Goal: Task Accomplishment & Management: Manage account settings

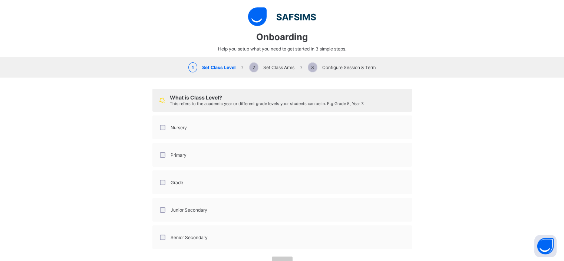
select select "**"
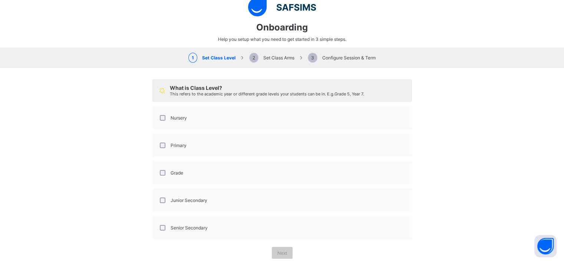
scroll to position [9, 0]
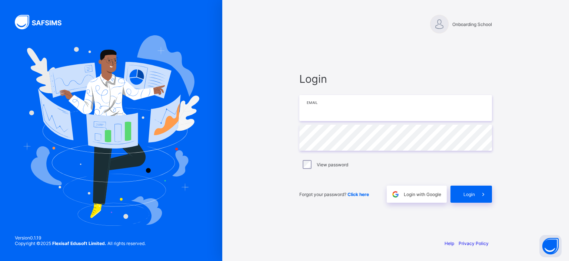
click at [354, 109] on input "email" at bounding box center [396, 108] width 193 height 26
type input "**********"
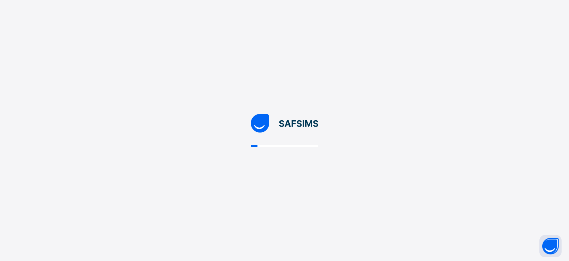
select select "**"
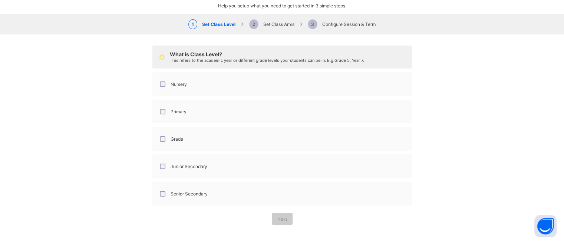
scroll to position [44, 0]
click at [287, 116] on div "Primary" at bounding box center [281, 110] width 251 height 16
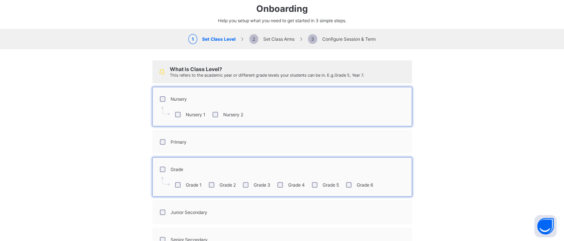
scroll to position [76, 0]
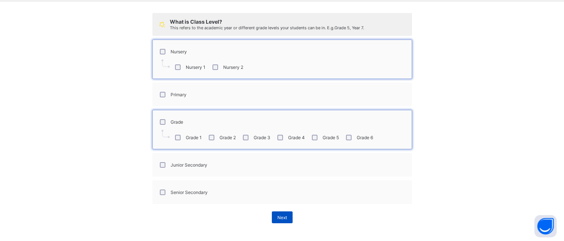
click at [277, 217] on span "Next" at bounding box center [282, 218] width 10 height 6
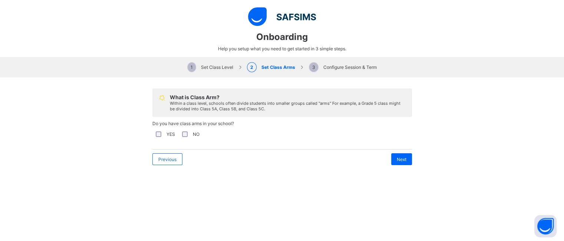
scroll to position [0, 0]
click at [399, 162] on span "Next" at bounding box center [402, 160] width 10 height 6
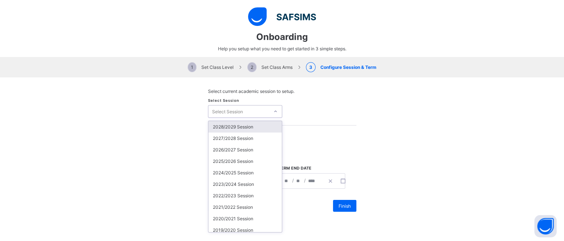
click at [273, 112] on icon at bounding box center [275, 111] width 4 height 7
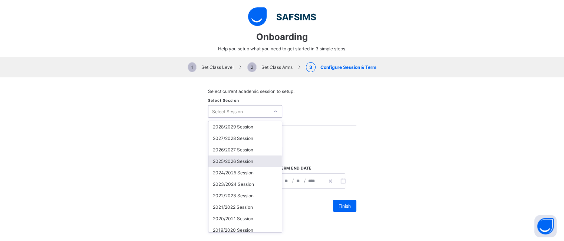
click at [251, 165] on div "2025/2026 Session" at bounding box center [244, 161] width 73 height 11
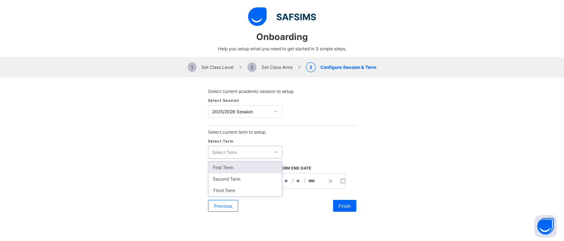
click at [273, 149] on icon at bounding box center [275, 152] width 4 height 7
click at [256, 167] on div "First Term" at bounding box center [244, 167] width 73 height 11
click at [270, 181] on icon "button" at bounding box center [272, 181] width 5 height 5
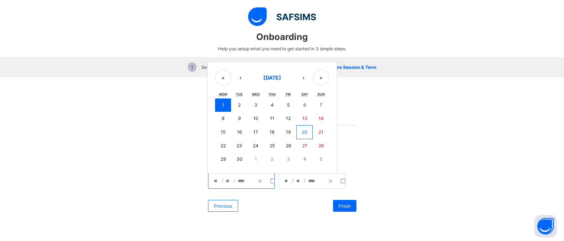
click at [232, 119] on button "9" at bounding box center [239, 118] width 16 height 13
type input "**********"
type input "*"
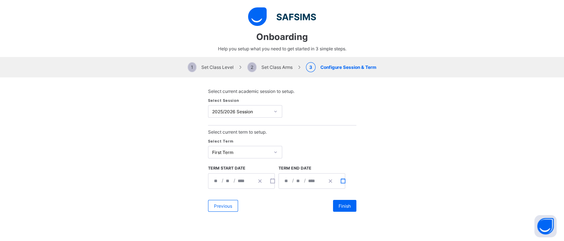
click at [341, 182] on icon "button" at bounding box center [342, 181] width 5 height 5
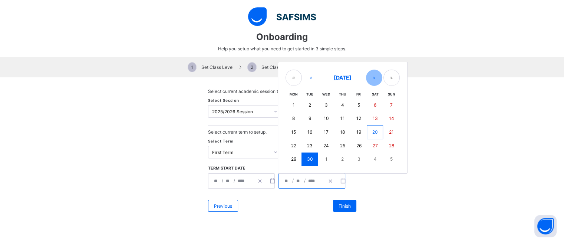
click at [371, 79] on button "›" at bounding box center [374, 78] width 16 height 16
click at [372, 75] on button "›" at bounding box center [374, 78] width 16 height 16
click at [372, 77] on button "›" at bounding box center [374, 78] width 16 height 16
click at [354, 141] on button "26" at bounding box center [358, 145] width 16 height 13
type input "**********"
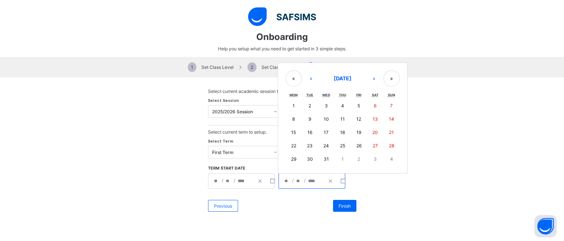
type input "**"
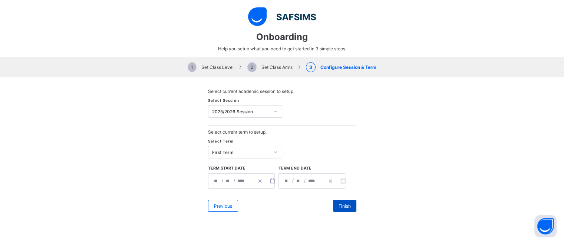
click at [338, 209] on span "Finish" at bounding box center [344, 207] width 12 height 6
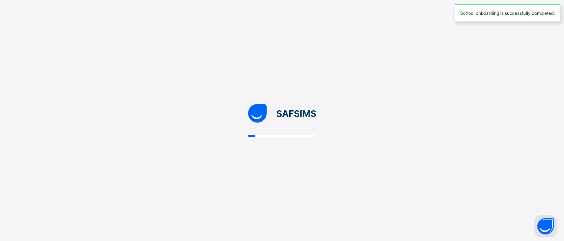
scroll to position [0, 0]
select select "**"
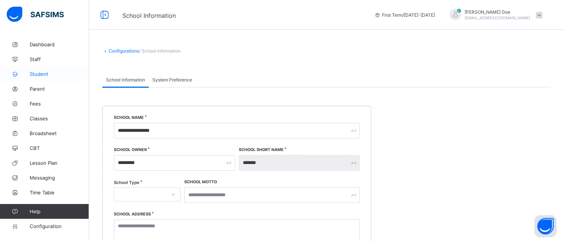
click at [34, 74] on span "Student" at bounding box center [59, 74] width 59 height 6
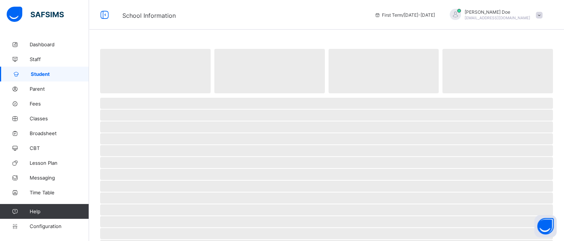
scroll to position [3, 0]
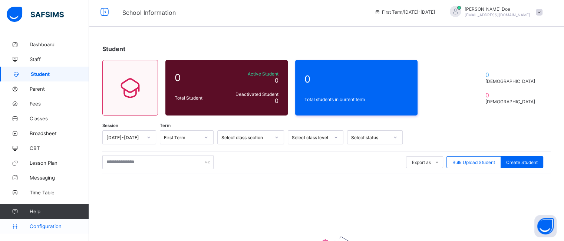
click at [47, 225] on span "Configuration" at bounding box center [59, 227] width 59 height 6
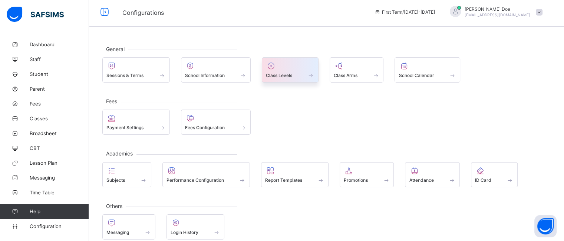
click at [291, 66] on div at bounding box center [290, 66] width 49 height 9
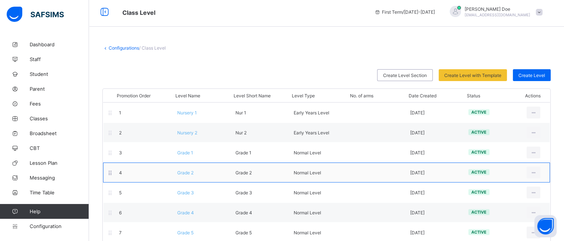
scroll to position [15, 0]
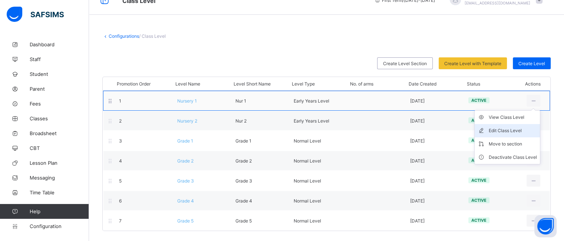
click at [507, 132] on div "Edit Class Level" at bounding box center [513, 130] width 48 height 7
type input "*********"
type input "*****"
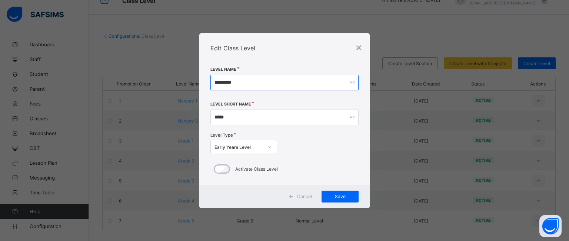
click at [240, 82] on input "*********" at bounding box center [285, 83] width 149 height 16
click at [357, 50] on div "×" at bounding box center [359, 47] width 7 height 13
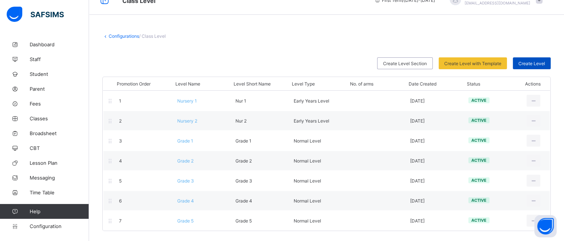
click at [534, 64] on span "Create Level" at bounding box center [531, 64] width 27 height 6
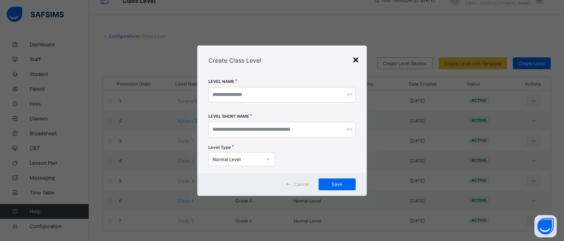
click at [356, 59] on div "×" at bounding box center [355, 59] width 7 height 13
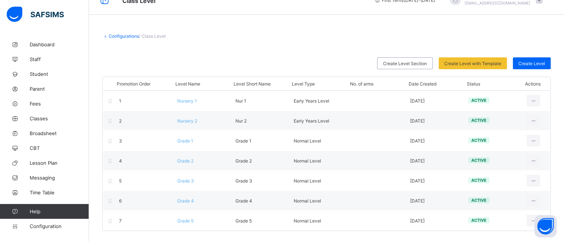
scroll to position [9, 0]
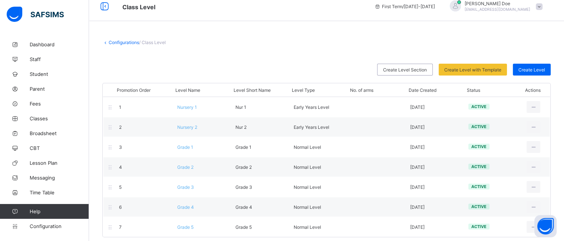
click at [43, 225] on span "Configuration" at bounding box center [59, 227] width 59 height 6
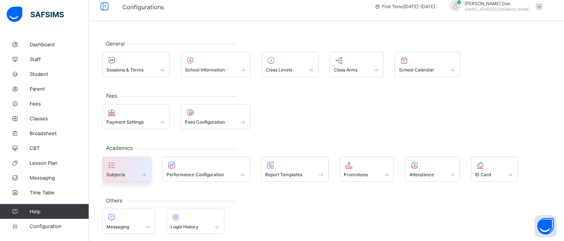
click at [137, 172] on div "Subjects" at bounding box center [126, 175] width 41 height 6
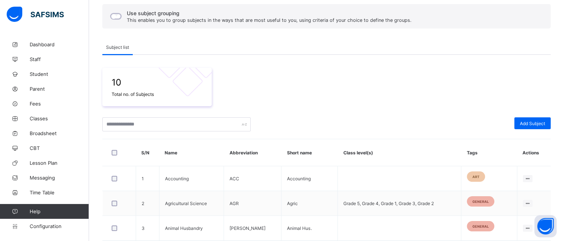
scroll to position [68, 0]
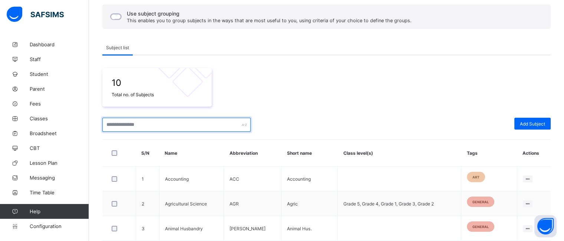
click at [182, 123] on input "text" at bounding box center [176, 125] width 148 height 14
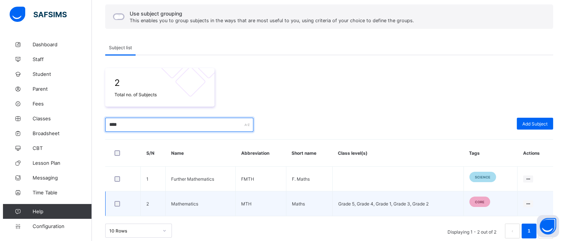
scroll to position [76, 0]
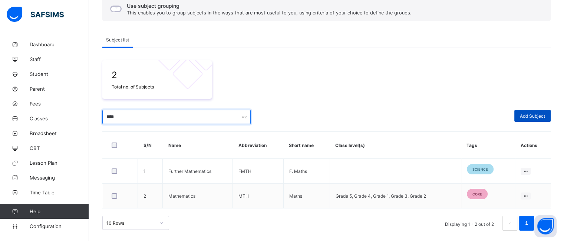
type input "****"
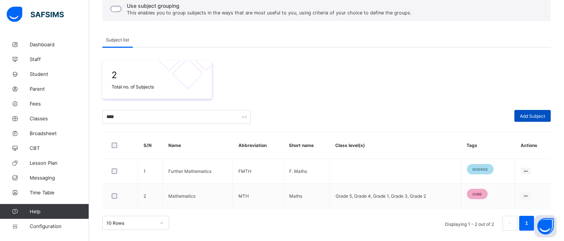
click at [535, 114] on span "Add Subject" at bounding box center [532, 116] width 25 height 6
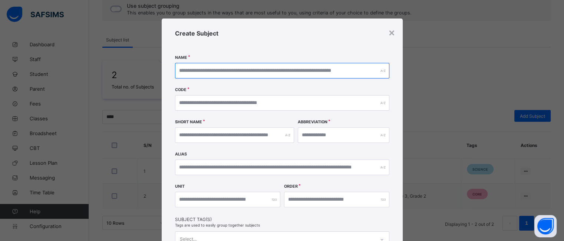
click at [234, 68] on input "text" at bounding box center [282, 71] width 214 height 16
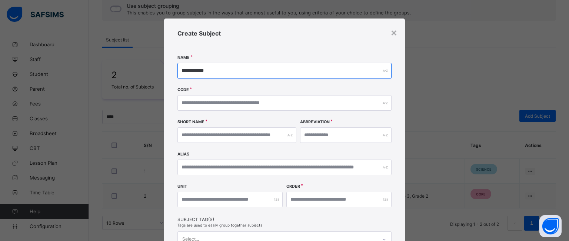
type input "**********"
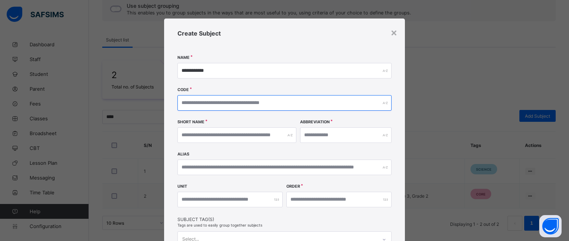
click at [236, 100] on input "text" at bounding box center [285, 103] width 214 height 16
type input "***"
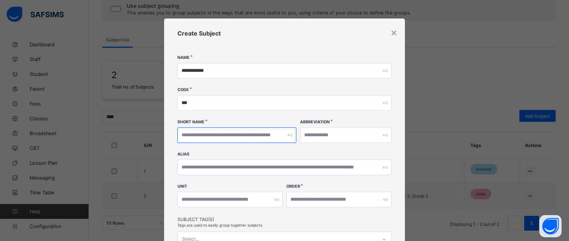
click at [235, 134] on input "text" at bounding box center [237, 136] width 119 height 16
type input "******"
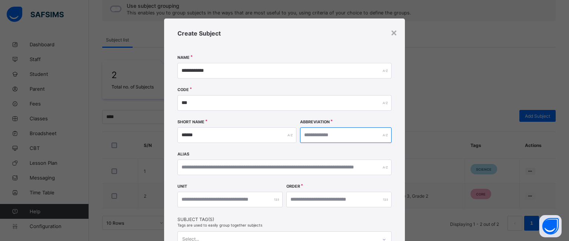
click at [328, 136] on input "text" at bounding box center [346, 136] width 92 height 16
type input "**"
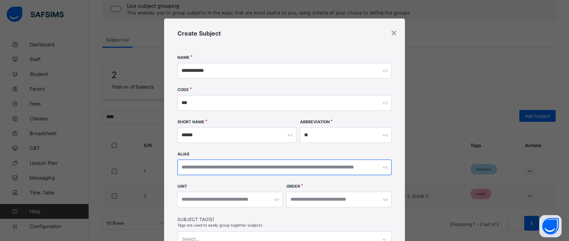
click at [251, 166] on input "text" at bounding box center [285, 168] width 214 height 16
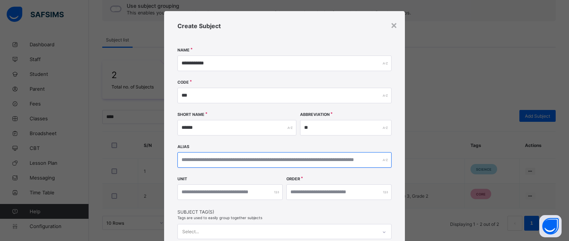
scroll to position [13, 0]
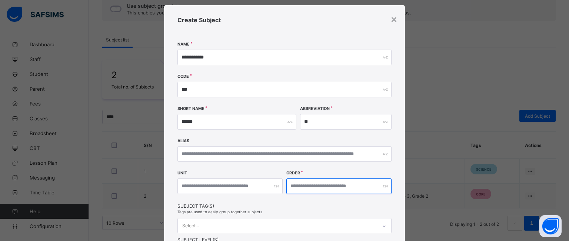
click at [314, 186] on input "number" at bounding box center [339, 187] width 105 height 16
click at [294, 184] on input "number" at bounding box center [339, 187] width 105 height 16
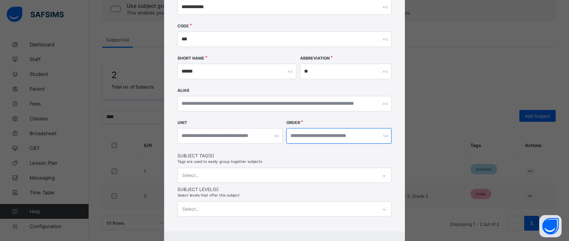
type input "*"
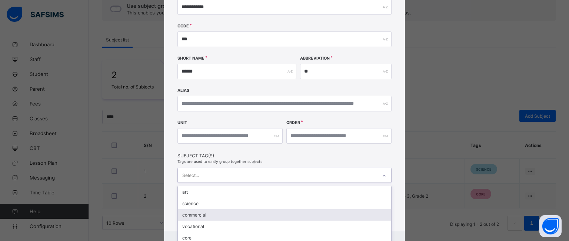
scroll to position [104, 0]
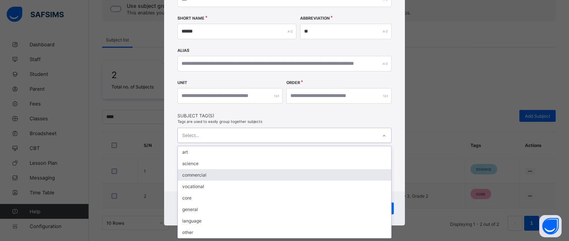
click at [275, 143] on div "option commercial focused, 3 of 8. 8 results available. Use Up and Down to choo…" at bounding box center [285, 135] width 214 height 15
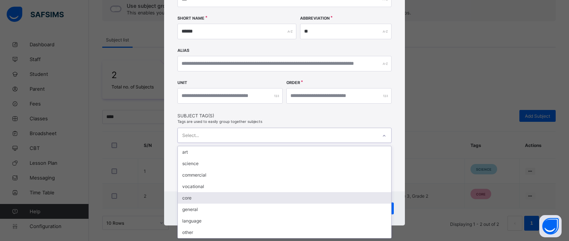
click at [234, 198] on div "core" at bounding box center [285, 197] width 214 height 11
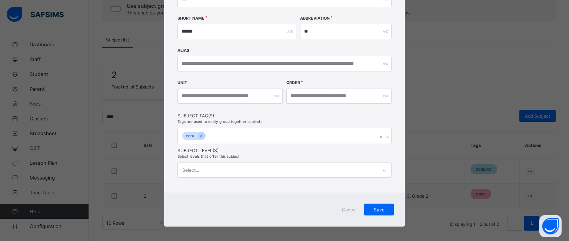
click at [311, 113] on span "Subject Tag(s)" at bounding box center [285, 116] width 214 height 6
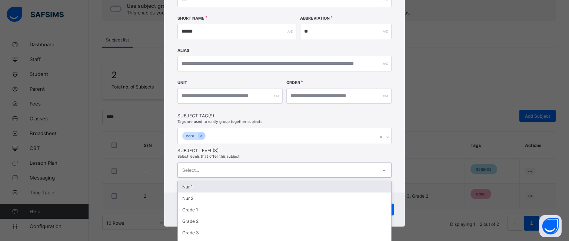
scroll to position [124, 0]
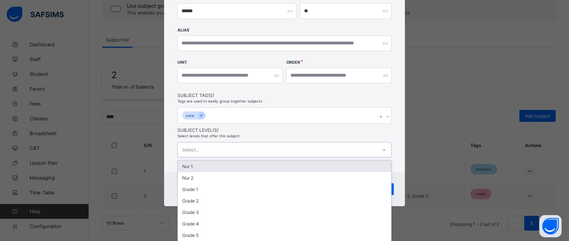
click at [301, 158] on div "option Nur 1 focused, 1 of 7. 7 results available. Use Up and Down to choose op…" at bounding box center [285, 149] width 214 height 15
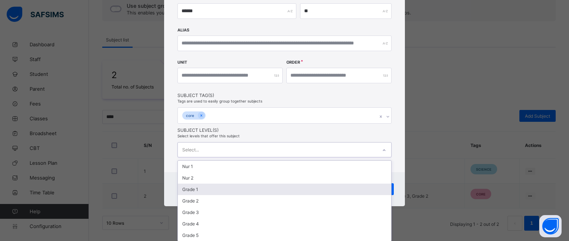
click at [264, 189] on div "Grade 1" at bounding box center [285, 189] width 214 height 11
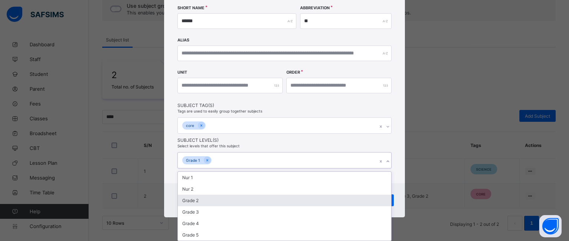
click at [261, 201] on div "Grade 2" at bounding box center [285, 200] width 214 height 11
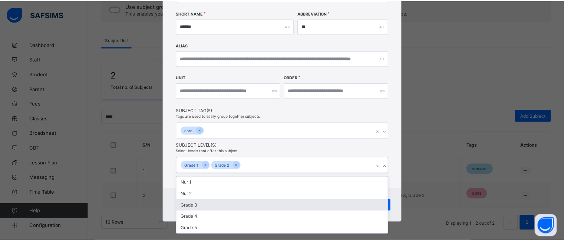
scroll to position [108, 0]
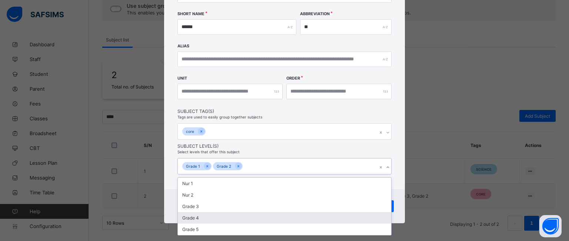
click at [258, 216] on div "Grade 4" at bounding box center [285, 217] width 214 height 11
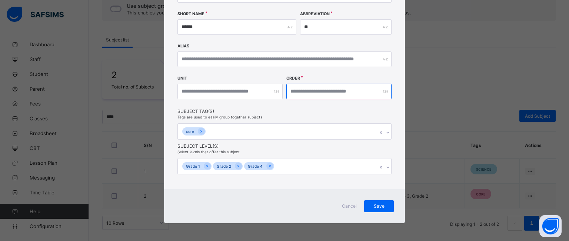
click at [301, 91] on input "*" at bounding box center [339, 92] width 105 height 16
type input "*"
click at [288, 169] on div "Grade 1 Grade 2 Grade 4" at bounding box center [277, 167] width 199 height 16
click at [302, 151] on div "**********" at bounding box center [284, 49] width 241 height 279
click at [375, 207] on span "Save" at bounding box center [379, 207] width 19 height 6
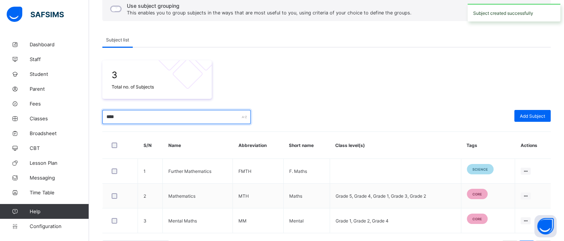
click at [128, 115] on input "****" at bounding box center [176, 117] width 148 height 14
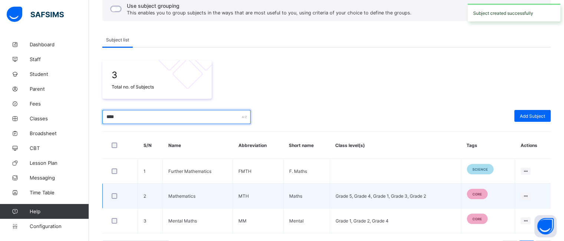
scroll to position [101, 0]
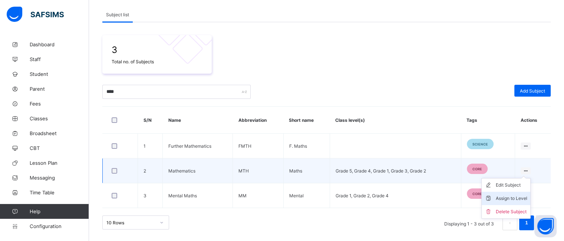
click at [506, 198] on div "Assign to Level" at bounding box center [512, 198] width 32 height 7
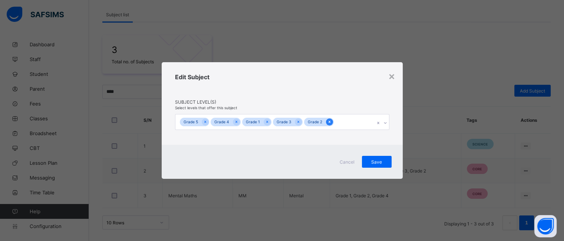
click at [328, 123] on icon at bounding box center [329, 121] width 4 height 5
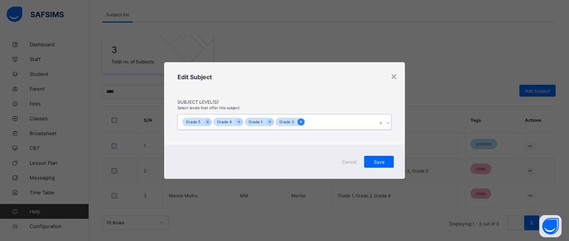
click at [299, 122] on icon at bounding box center [301, 121] width 4 height 5
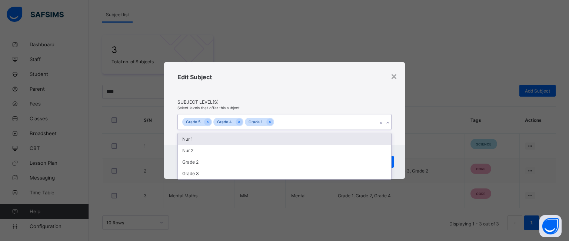
click at [284, 123] on div "Grade 5 Grade 4 Grade 1" at bounding box center [277, 123] width 199 height 16
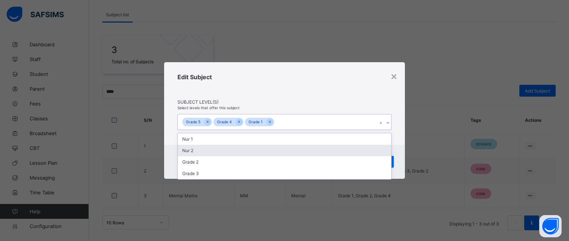
click at [275, 152] on div "Nur 2" at bounding box center [285, 150] width 214 height 11
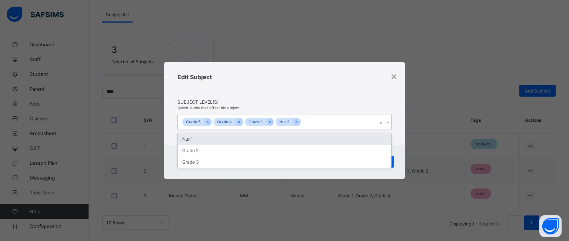
click at [317, 97] on div "Edit Subject" at bounding box center [285, 86] width 214 height 26
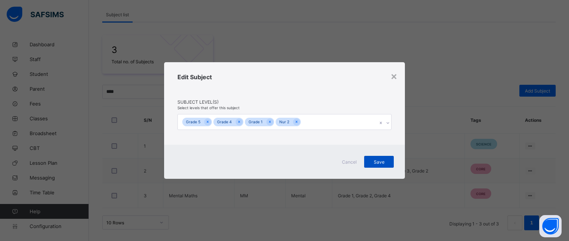
click at [372, 165] on span "Save" at bounding box center [379, 162] width 19 height 6
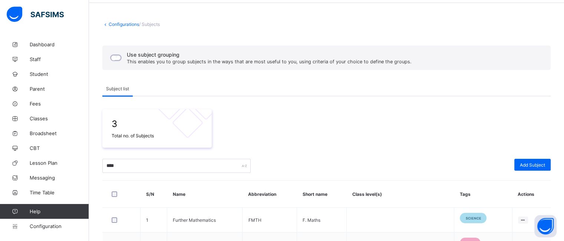
scroll to position [99, 0]
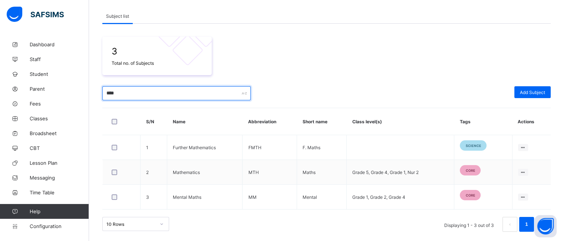
click at [134, 93] on input "****" at bounding box center [176, 93] width 148 height 14
type input "*"
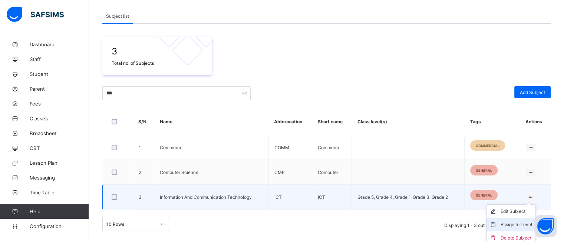
click at [512, 224] on div "Assign to Level" at bounding box center [516, 224] width 32 height 7
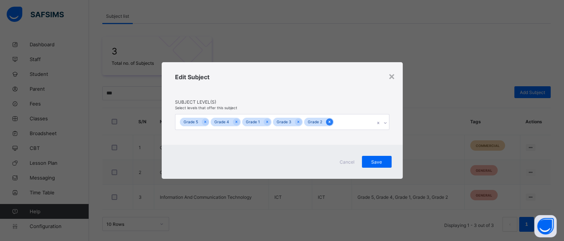
click at [328, 123] on icon at bounding box center [329, 121] width 4 height 5
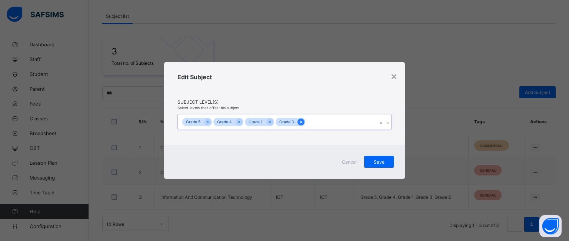
click at [303, 121] on div at bounding box center [301, 122] width 7 height 7
click at [271, 121] on div at bounding box center [270, 122] width 7 height 7
click at [239, 123] on icon at bounding box center [239, 122] width 2 height 2
click at [206, 121] on icon at bounding box center [208, 121] width 4 height 5
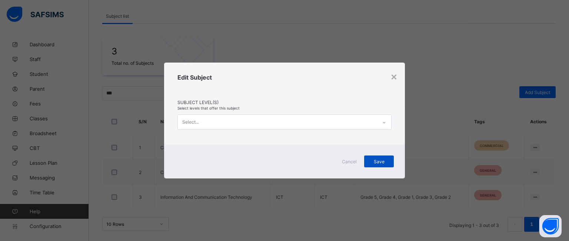
click at [383, 161] on span "Save" at bounding box center [379, 162] width 19 height 6
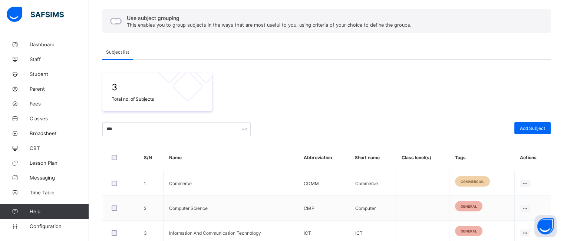
scroll to position [63, 0]
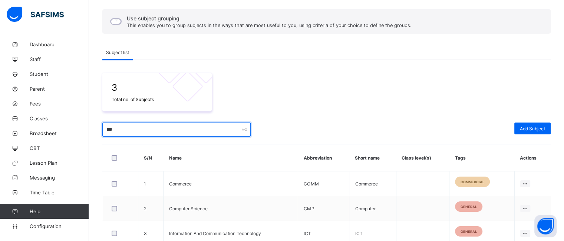
click at [127, 127] on input "***" at bounding box center [176, 130] width 148 height 14
type input "*"
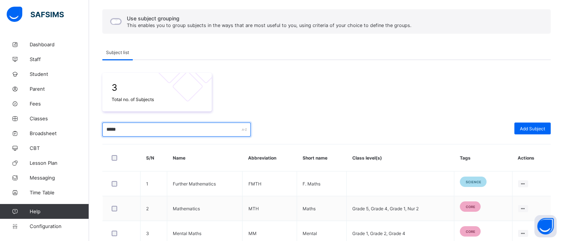
scroll to position [101, 0]
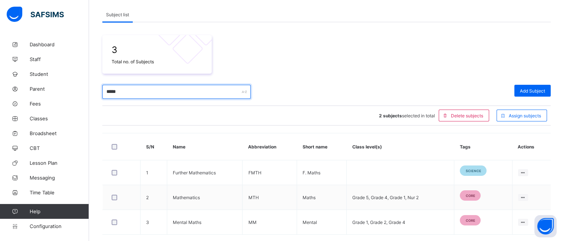
click at [138, 92] on input "*****" at bounding box center [176, 92] width 148 height 14
type input "*"
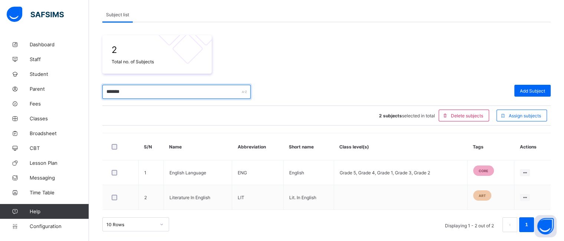
scroll to position [102, 0]
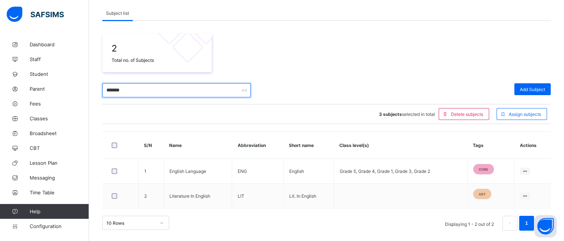
click at [131, 90] on input "*******" at bounding box center [176, 90] width 148 height 14
type input "*"
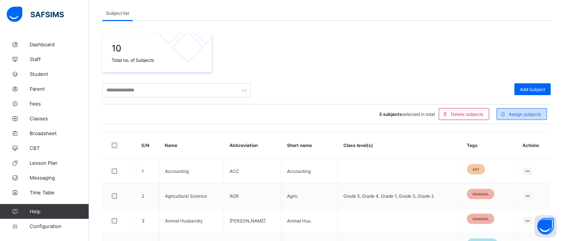
click at [525, 115] on span "Assign subjects" at bounding box center [525, 115] width 32 height 6
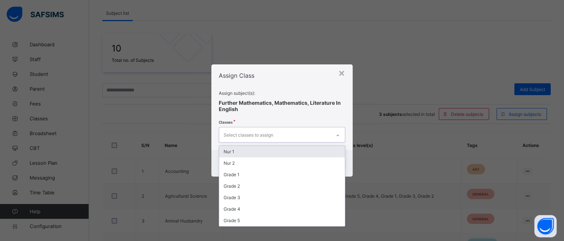
click at [248, 138] on div "Select classes to assign" at bounding box center [249, 135] width 50 height 14
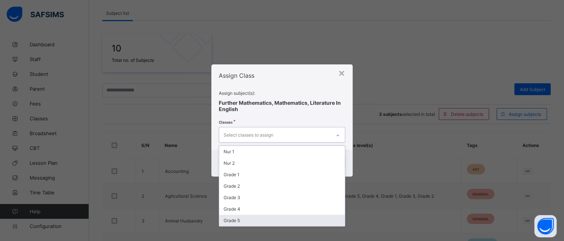
click at [247, 218] on div "Grade 5" at bounding box center [281, 220] width 125 height 11
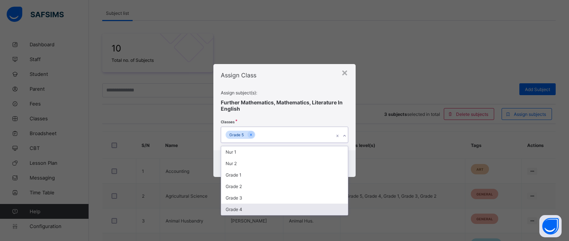
click at [254, 211] on div "Grade 4" at bounding box center [284, 209] width 127 height 11
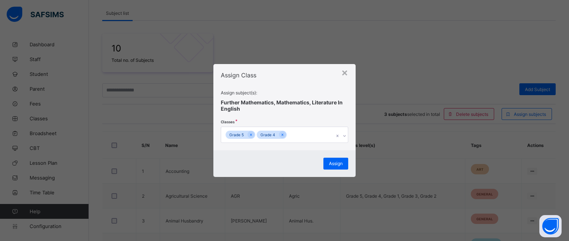
click at [299, 80] on span at bounding box center [285, 84] width 128 height 11
click at [335, 165] on span "Assign" at bounding box center [336, 164] width 14 height 6
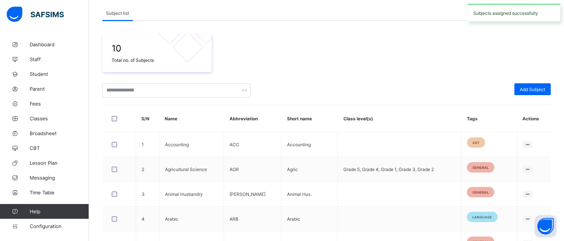
scroll to position [35, 0]
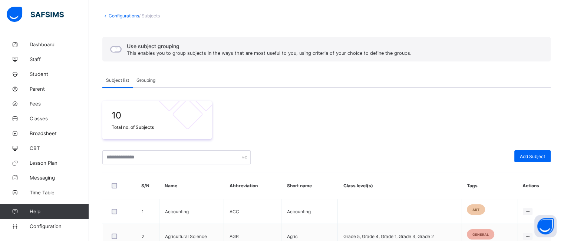
click at [149, 78] on span "Grouping" at bounding box center [145, 80] width 19 height 6
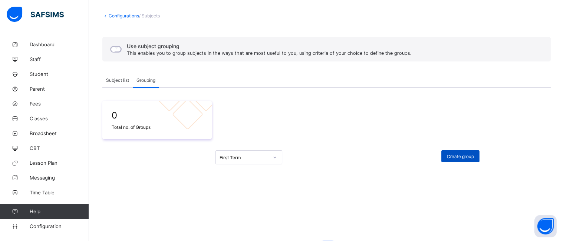
click at [459, 157] on span "Create group" at bounding box center [460, 157] width 27 height 6
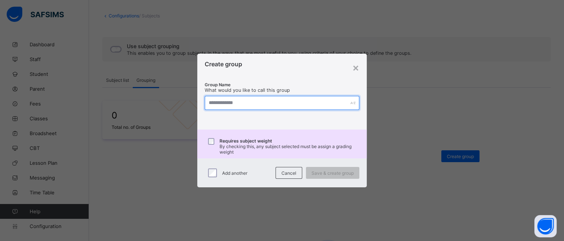
click at [254, 102] on input "text" at bounding box center [282, 103] width 154 height 14
type input "***"
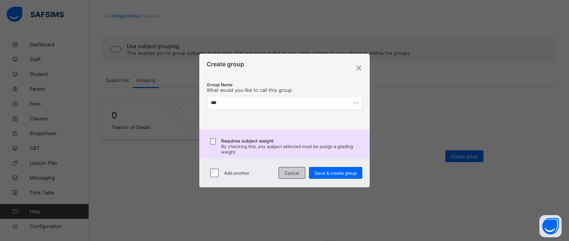
click at [290, 175] on span "Cancel" at bounding box center [292, 174] width 15 height 6
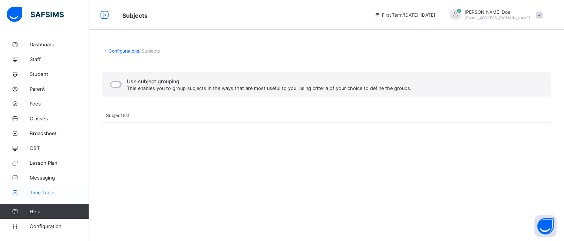
scroll to position [0, 0]
click at [44, 227] on span "Configuration" at bounding box center [59, 227] width 59 height 6
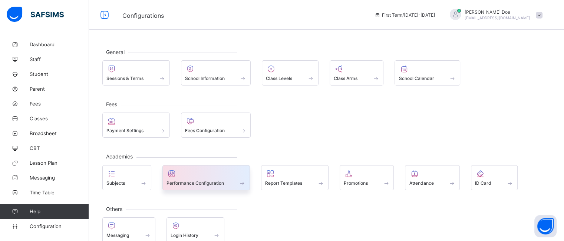
click at [209, 181] on span "Performance Configuration" at bounding box center [194, 184] width 57 height 6
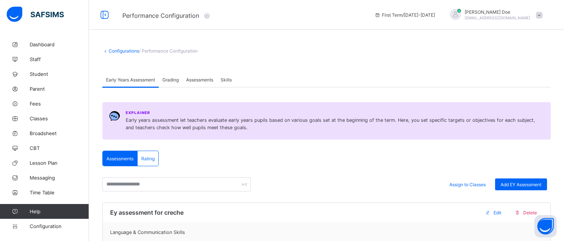
click at [198, 80] on span "Assessments" at bounding box center [199, 80] width 27 height 6
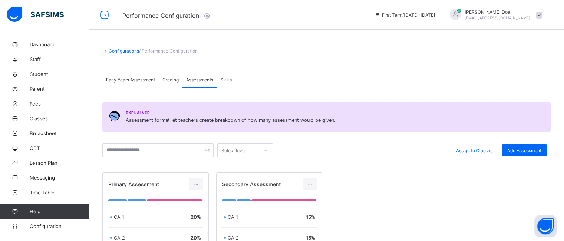
click at [229, 81] on span "Skills" at bounding box center [226, 80] width 11 height 6
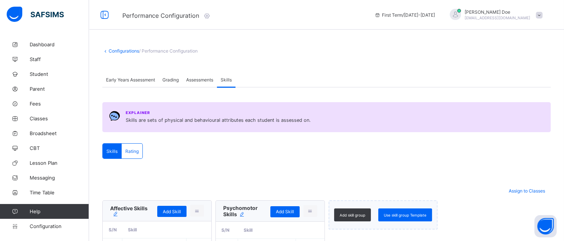
click at [121, 80] on span "Early Years Assessment" at bounding box center [130, 80] width 49 height 6
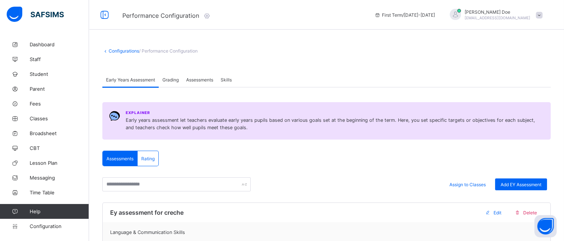
click at [169, 81] on span "Grading" at bounding box center [170, 80] width 16 height 6
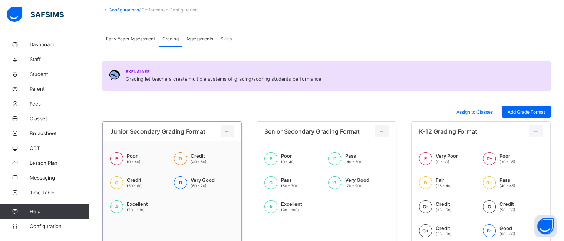
scroll to position [63, 0]
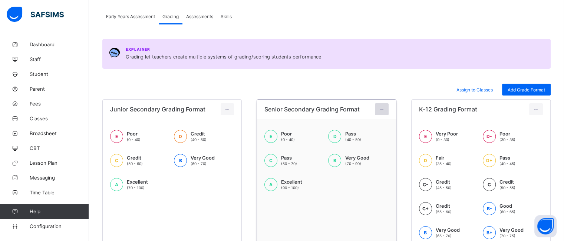
click at [384, 109] on icon at bounding box center [381, 110] width 6 height 6
click at [365, 92] on div "Assign to Classes Add Grade Format" at bounding box center [326, 90] width 448 height 12
click at [518, 92] on span "Add Grade Format" at bounding box center [525, 90] width 37 height 6
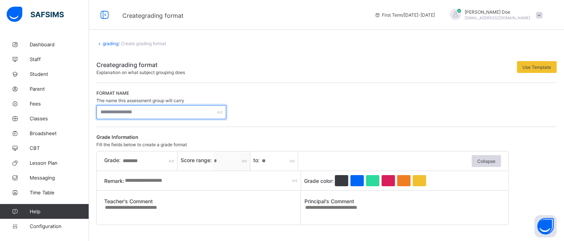
click at [153, 110] on input "text" at bounding box center [161, 112] width 130 height 14
type input "*"
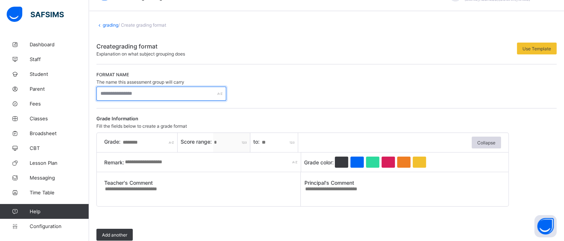
scroll to position [23, 0]
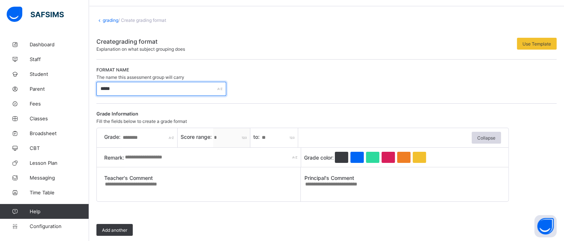
type input "*****"
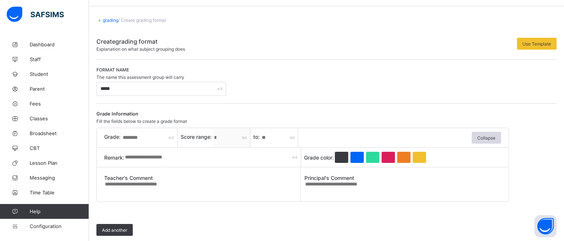
click at [133, 140] on input "text" at bounding box center [150, 137] width 56 height 19
type input "*"
click at [273, 139] on input "*" at bounding box center [279, 137] width 37 height 19
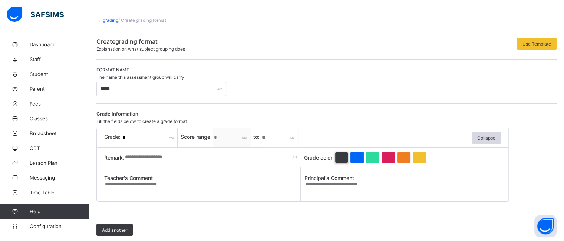
type input "**"
click at [341, 157] on div at bounding box center [341, 157] width 13 height 11
click at [171, 159] on input "text" at bounding box center [212, 157] width 177 height 19
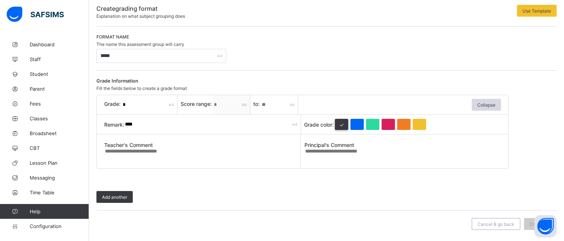
type input "****"
click at [164, 151] on textarea at bounding box center [202, 154] width 196 height 12
click at [325, 156] on textarea at bounding box center [402, 154] width 196 height 12
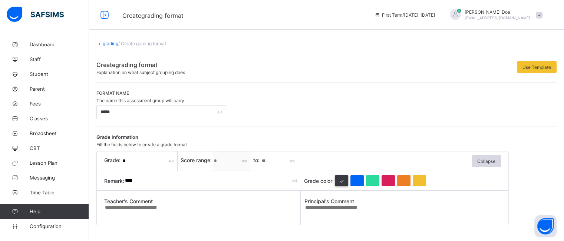
click at [107, 45] on link "grading" at bounding box center [111, 44] width 16 height 6
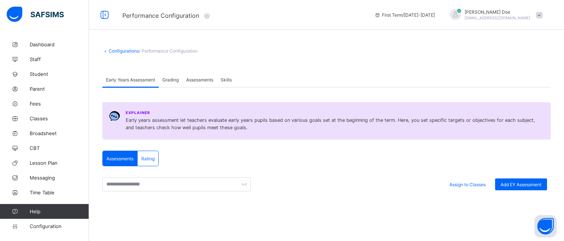
click at [169, 82] on span "Grading" at bounding box center [170, 80] width 16 height 6
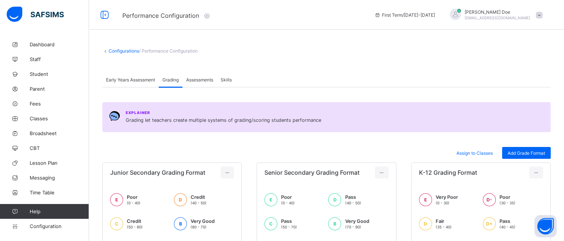
scroll to position [62, 0]
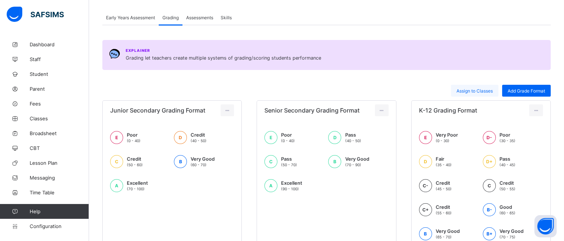
click at [480, 92] on span "Assign to Classes" at bounding box center [474, 91] width 36 height 6
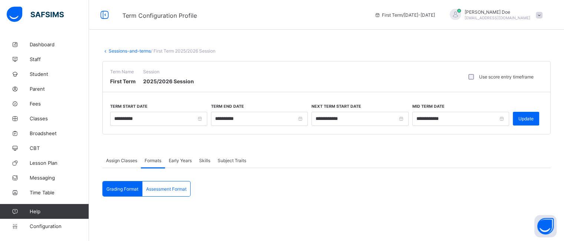
type input "**********"
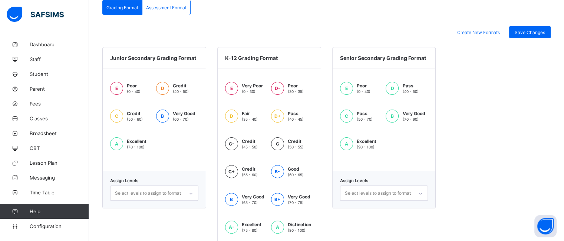
scroll to position [267, 0]
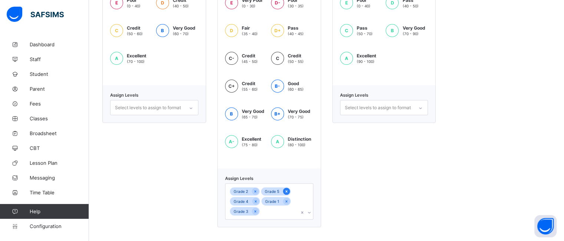
click at [288, 191] on icon at bounding box center [286, 191] width 4 height 5
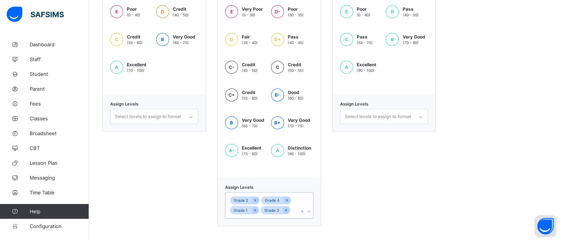
scroll to position [257, 0]
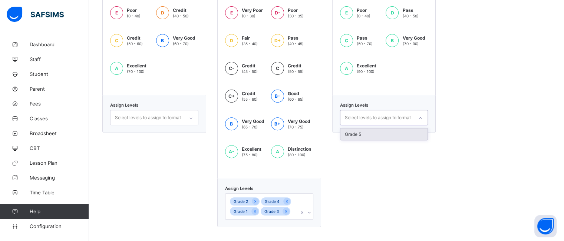
click at [388, 116] on div "Select levels to assign to format" at bounding box center [378, 118] width 66 height 14
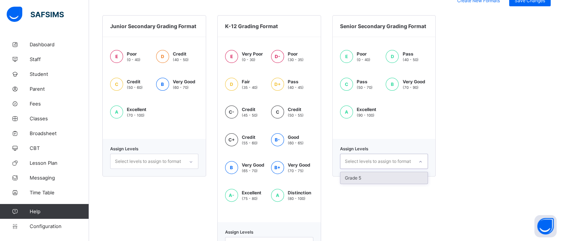
scroll to position [215, 0]
click at [383, 174] on div "Grade 5" at bounding box center [383, 176] width 87 height 11
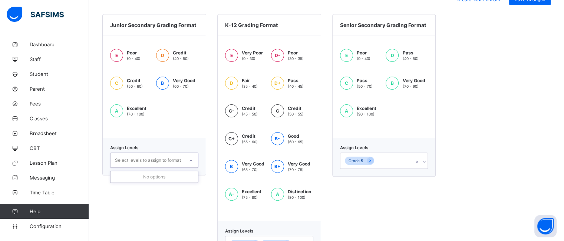
click at [181, 164] on div "Select levels to assign to format" at bounding box center [148, 160] width 66 height 14
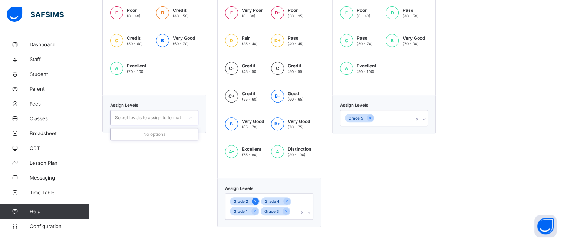
click at [255, 201] on icon at bounding box center [255, 201] width 4 height 5
click at [154, 119] on div "Select levels to assign to format" at bounding box center [148, 118] width 66 height 14
click at [148, 133] on div "Grade 2" at bounding box center [153, 134] width 87 height 11
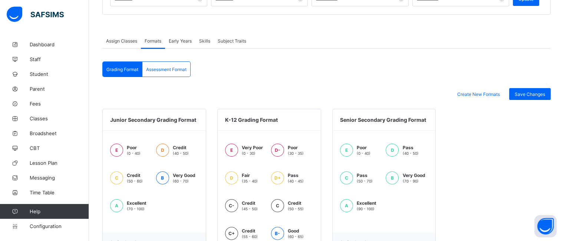
scroll to position [114, 0]
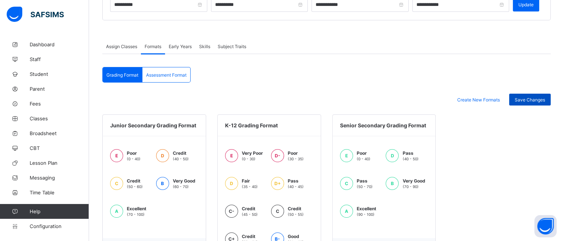
click at [529, 100] on span "Save Changes" at bounding box center [530, 100] width 30 height 6
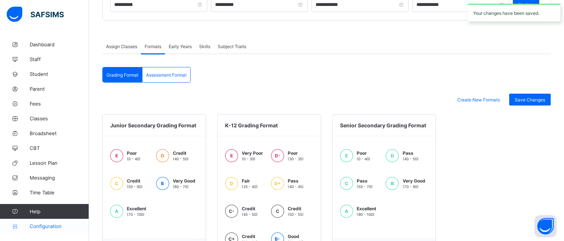
click at [44, 229] on span "Configuration" at bounding box center [59, 227] width 59 height 6
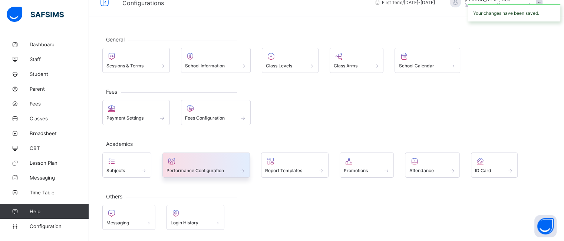
scroll to position [11, 0]
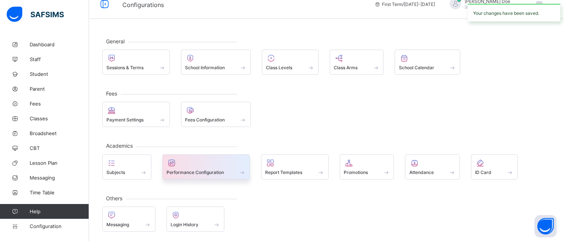
click at [208, 162] on div at bounding box center [206, 163] width 80 height 9
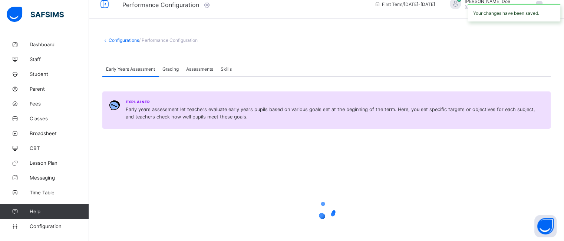
scroll to position [76, 0]
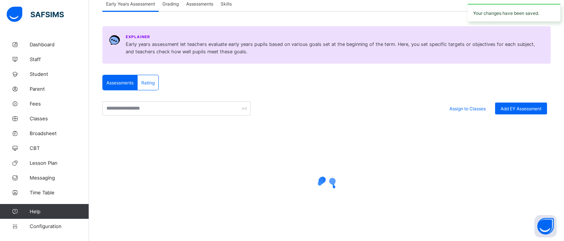
click at [200, 11] on div "Assessments" at bounding box center [199, 3] width 34 height 15
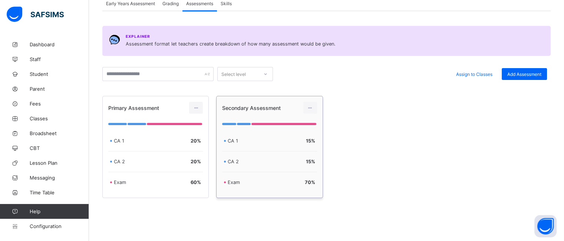
scroll to position [79, 0]
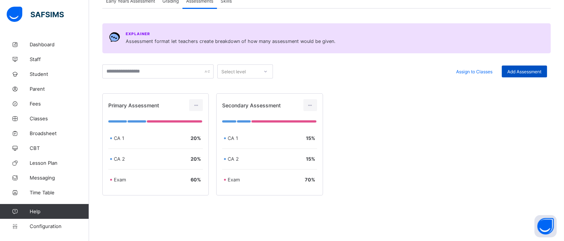
click at [526, 69] on span "Add Assessment" at bounding box center [524, 72] width 34 height 6
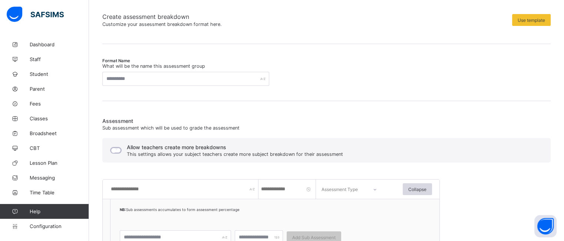
scroll to position [64, 0]
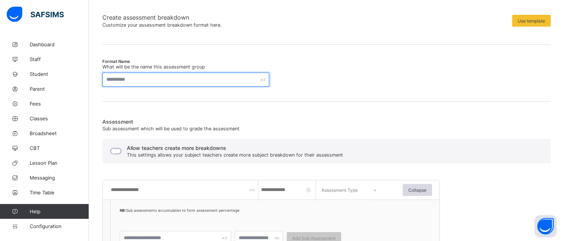
click at [125, 83] on input "text" at bounding box center [185, 80] width 167 height 14
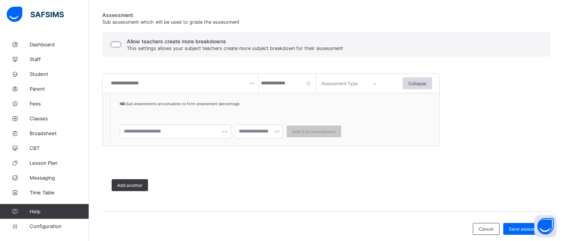
scroll to position [171, 0]
type input "*********"
click at [141, 85] on input "text" at bounding box center [184, 82] width 148 height 19
type input "****"
click at [284, 85] on input "number" at bounding box center [288, 82] width 56 height 19
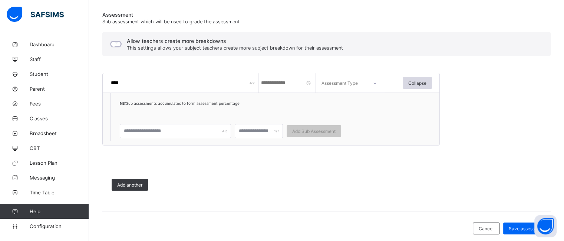
type input "**"
drag, startPoint x: 345, startPoint y: 81, endPoint x: 346, endPoint y: 103, distance: 22.6
click at [346, 93] on div "option CA focused, 1 of 2. 2 results available. Use Up and Down to choose optio…" at bounding box center [351, 82] width 67 height 19
click at [346, 103] on div "CA" at bounding box center [351, 104] width 66 height 16
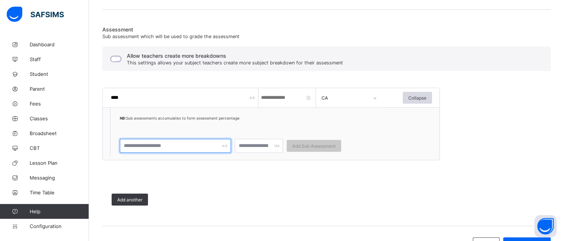
click at [151, 145] on input "text" at bounding box center [175, 146] width 111 height 14
type input "*******"
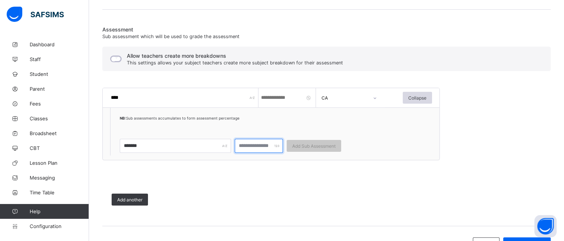
click at [248, 148] on input "number" at bounding box center [259, 146] width 48 height 14
type input "**"
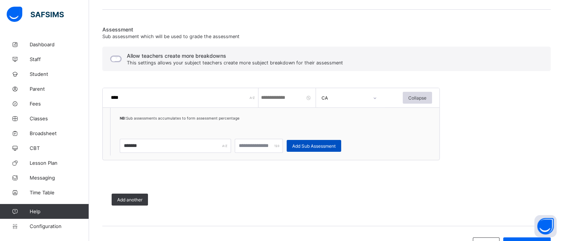
click at [301, 143] on span "Add Sub Assessment" at bounding box center [313, 146] width 43 height 6
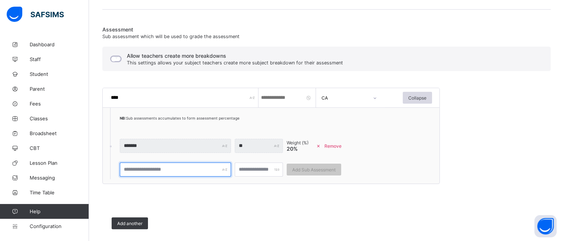
click at [153, 171] on input "text" at bounding box center [175, 170] width 111 height 14
type input "********"
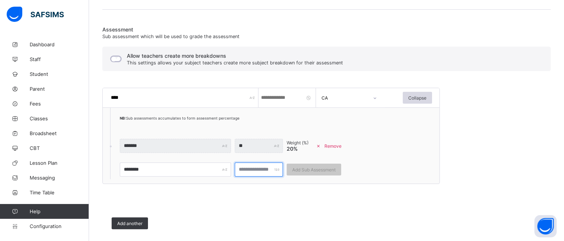
click at [252, 170] on input "number" at bounding box center [259, 170] width 48 height 14
type input "**"
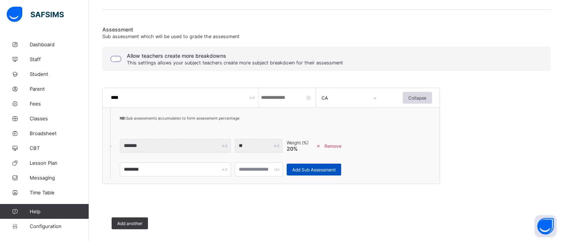
click at [301, 168] on span "Add Sub Assessment" at bounding box center [313, 170] width 43 height 6
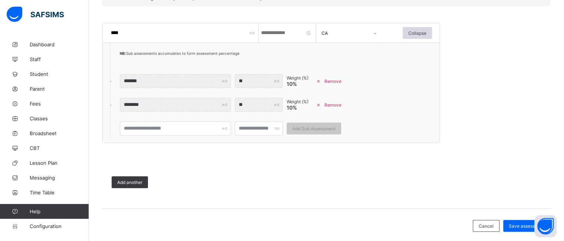
scroll to position [224, 0]
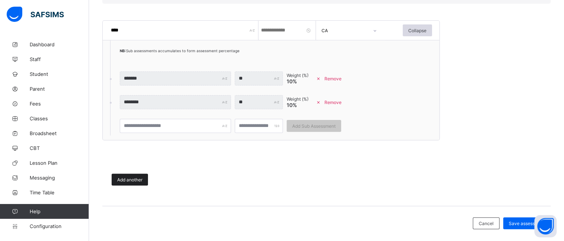
click at [128, 180] on span "Add another" at bounding box center [129, 180] width 25 height 6
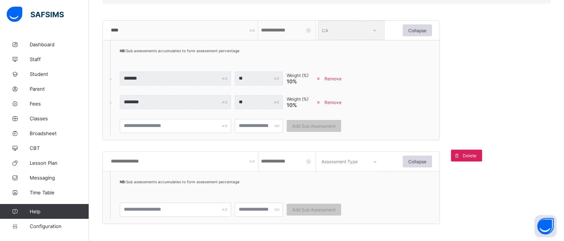
click at [140, 162] on input "text" at bounding box center [184, 161] width 148 height 19
type input "****"
click at [267, 160] on input "number" at bounding box center [288, 161] width 56 height 19
type input "**"
click at [373, 162] on icon at bounding box center [374, 161] width 4 height 7
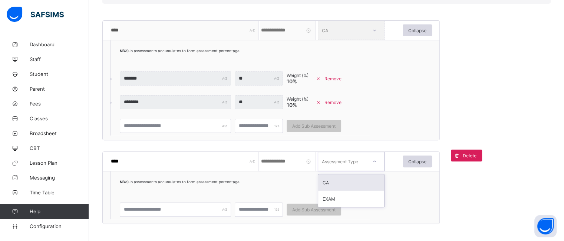
click at [356, 178] on div "CA" at bounding box center [351, 183] width 66 height 16
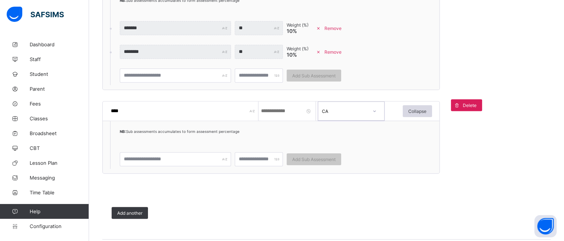
scroll to position [278, 0]
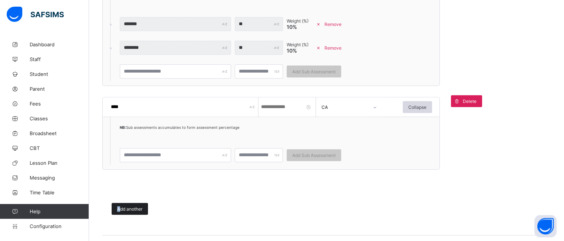
drag, startPoint x: 110, startPoint y: 212, endPoint x: 124, endPoint y: 212, distance: 14.1
click at [124, 212] on div "Add another" at bounding box center [283, 209] width 363 height 30
click at [124, 212] on div "Add another" at bounding box center [130, 209] width 36 height 12
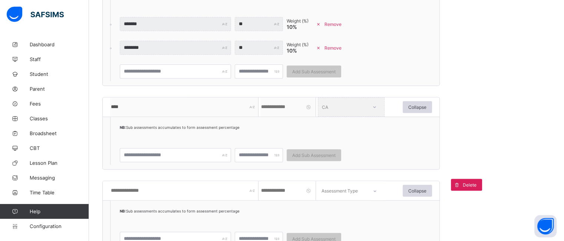
click at [127, 194] on input "text" at bounding box center [184, 190] width 148 height 19
type input "*****"
click at [274, 192] on input "number" at bounding box center [288, 190] width 56 height 19
type input "**"
click at [362, 191] on div "Assessment Type" at bounding box center [341, 191] width 47 height 10
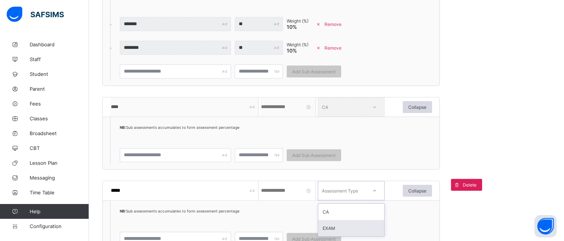
click at [352, 227] on div "EXAM" at bounding box center [351, 228] width 66 height 16
click at [138, 191] on input "*****" at bounding box center [184, 190] width 148 height 19
type input "*****"
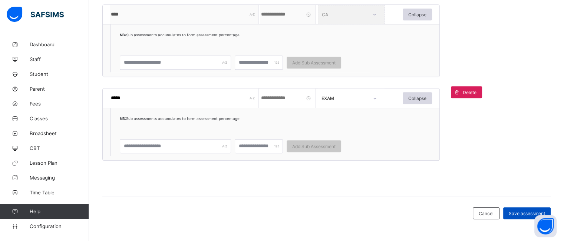
click at [513, 212] on div "Save assessment" at bounding box center [526, 214] width 47 height 12
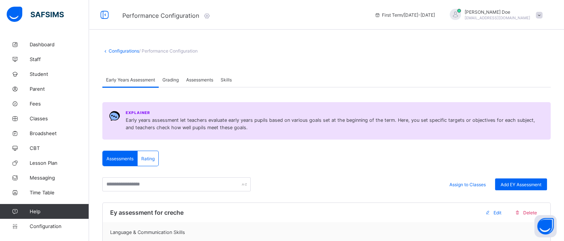
click at [196, 81] on span "Assessments" at bounding box center [199, 80] width 27 height 6
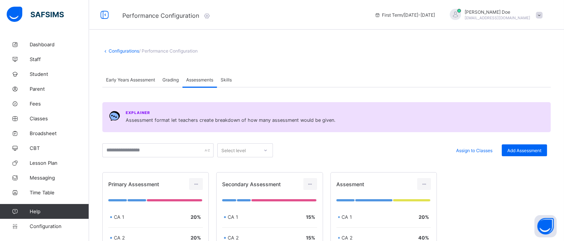
click at [232, 81] on span "Skills" at bounding box center [226, 80] width 11 height 6
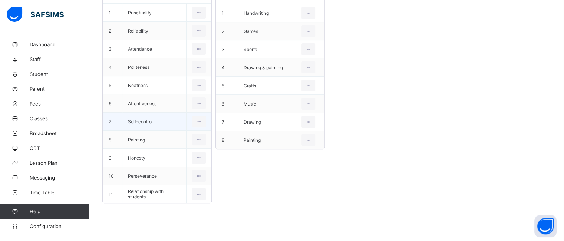
scroll to position [235, 0]
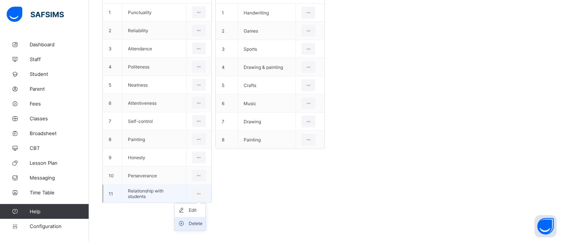
click at [195, 221] on div "Delete" at bounding box center [196, 223] width 14 height 7
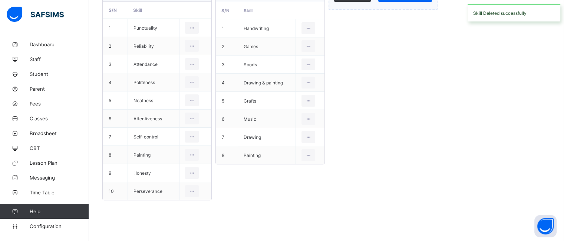
scroll to position [219, 0]
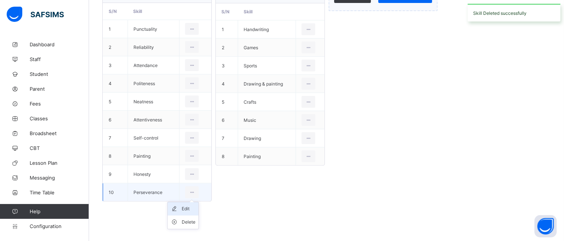
click at [186, 209] on div "Edit" at bounding box center [189, 208] width 14 height 7
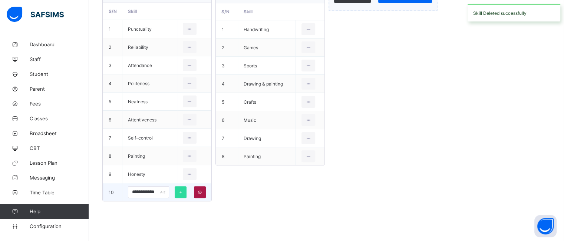
click at [200, 192] on icon at bounding box center [199, 192] width 5 height 4
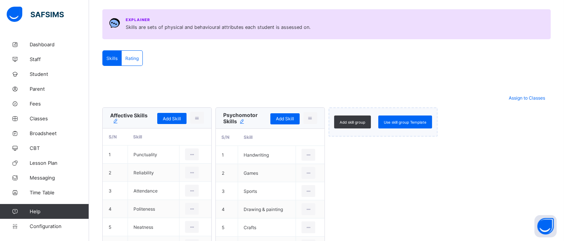
scroll to position [84, 0]
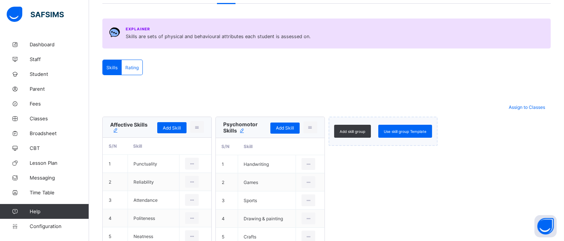
click at [135, 69] on span "Rating" at bounding box center [131, 68] width 13 height 6
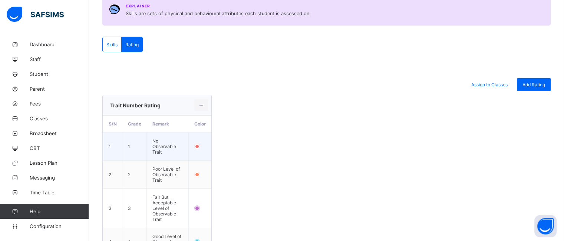
scroll to position [105, 0]
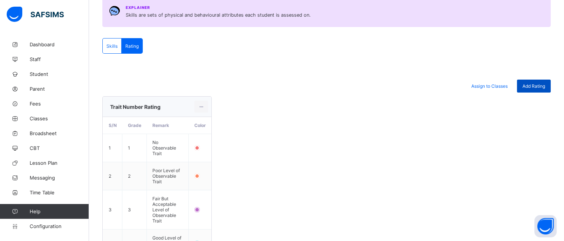
click at [536, 82] on div "Add Rating" at bounding box center [534, 86] width 34 height 13
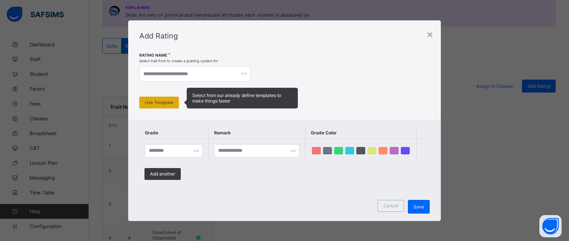
click at [163, 102] on span "Use Template" at bounding box center [159, 103] width 29 height 6
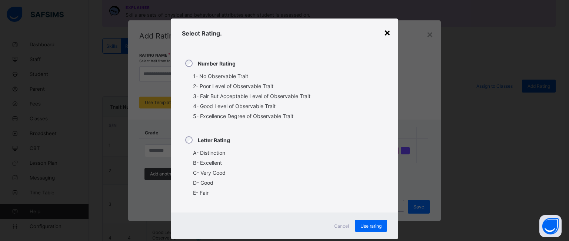
click at [387, 32] on div "×" at bounding box center [387, 32] width 7 height 13
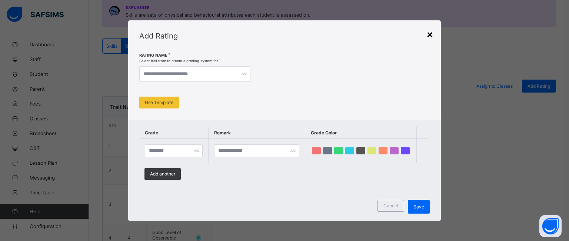
click at [428, 34] on div "×" at bounding box center [430, 34] width 7 height 13
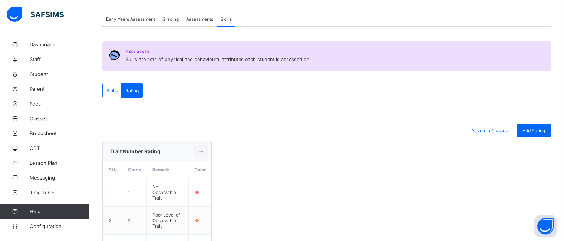
scroll to position [66, 0]
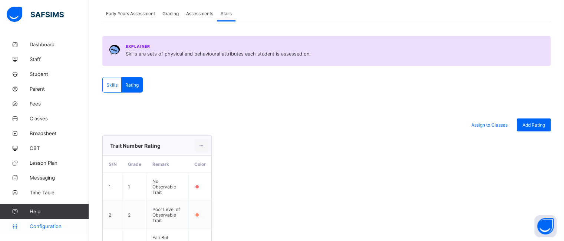
click at [50, 225] on span "Configuration" at bounding box center [59, 227] width 59 height 6
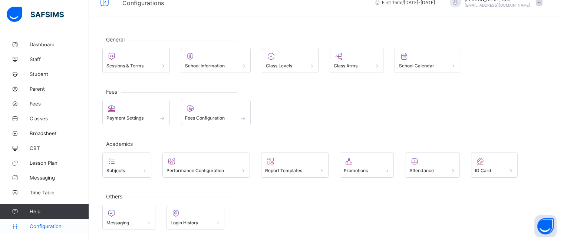
scroll to position [11, 0]
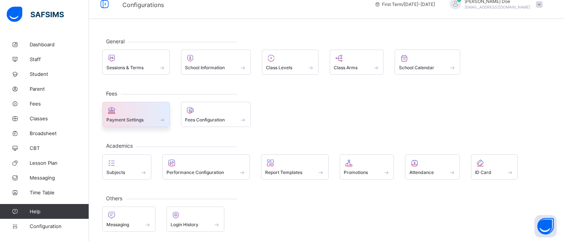
click at [146, 117] on div "Payment Settings" at bounding box center [135, 120] width 59 height 6
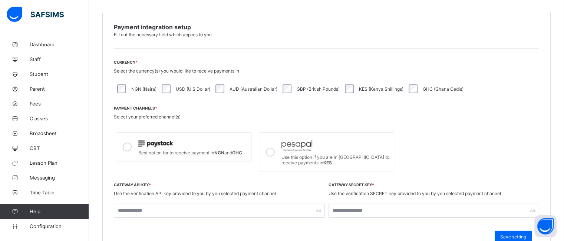
scroll to position [160, 0]
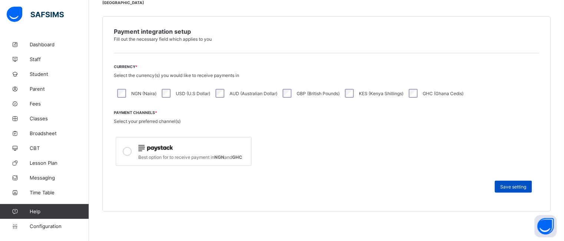
click at [517, 188] on span "Save setting" at bounding box center [513, 187] width 26 height 6
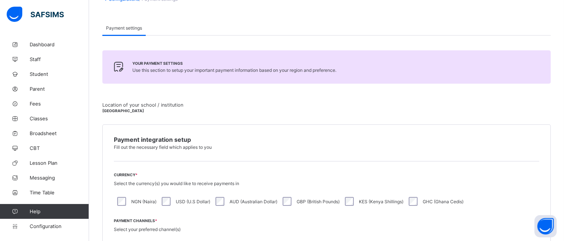
scroll to position [0, 0]
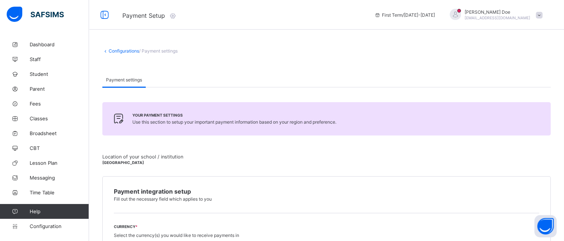
click at [175, 14] on icon at bounding box center [173, 15] width 8 height 7
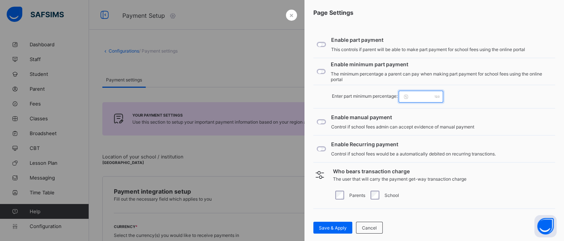
click at [421, 98] on input "*" at bounding box center [421, 97] width 44 height 12
type input "*"
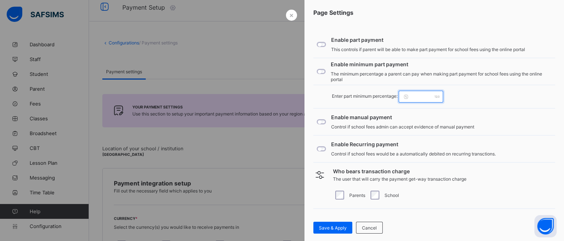
scroll to position [9, 0]
click at [292, 17] on span "×" at bounding box center [291, 15] width 4 height 8
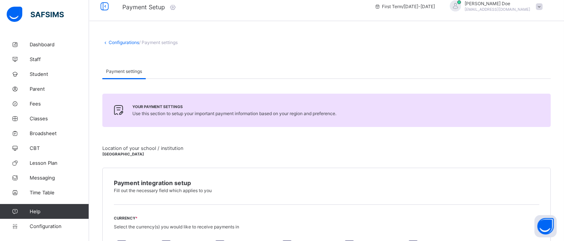
click at [118, 43] on link "Configurations" at bounding box center [124, 43] width 30 height 6
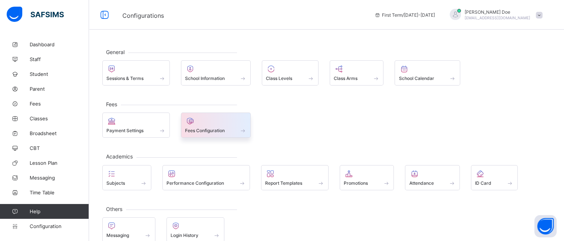
click at [218, 119] on div at bounding box center [216, 121] width 62 height 9
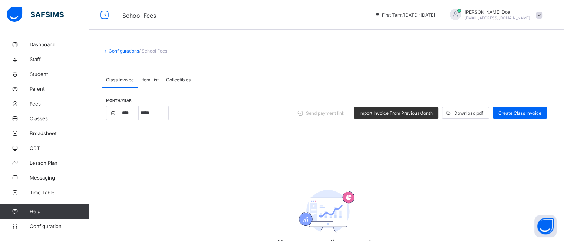
click at [147, 82] on span "Item List" at bounding box center [149, 80] width 17 height 6
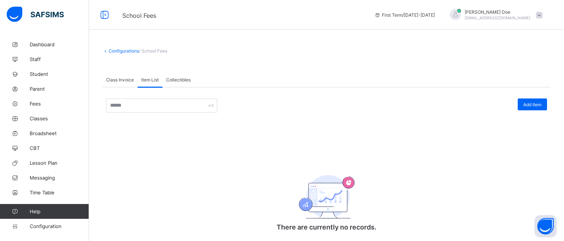
select select "****"
select select "*"
click at [119, 85] on div "Class Invoice" at bounding box center [119, 79] width 35 height 15
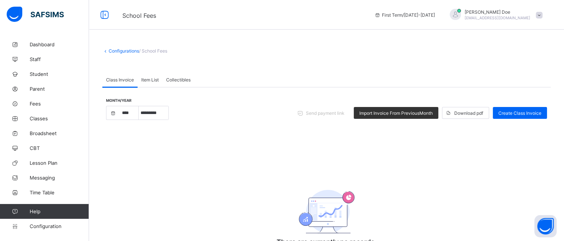
click at [151, 82] on span "Item List" at bounding box center [149, 80] width 17 height 6
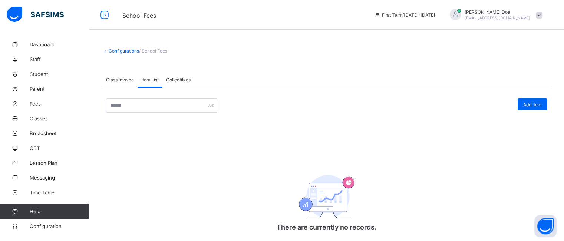
scroll to position [17, 0]
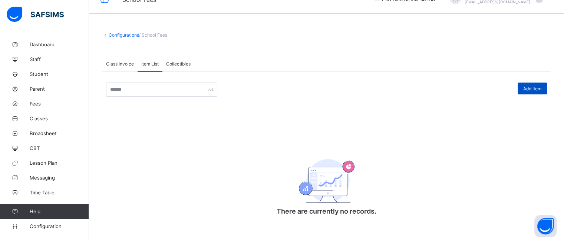
click at [527, 87] on div "Add Item" at bounding box center [532, 89] width 29 height 12
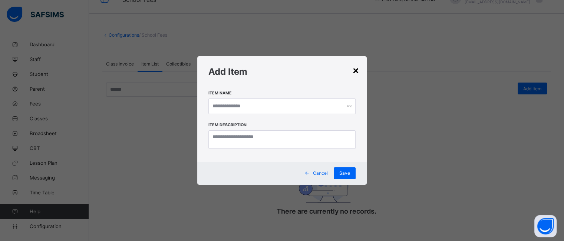
click at [354, 71] on div "×" at bounding box center [355, 70] width 7 height 13
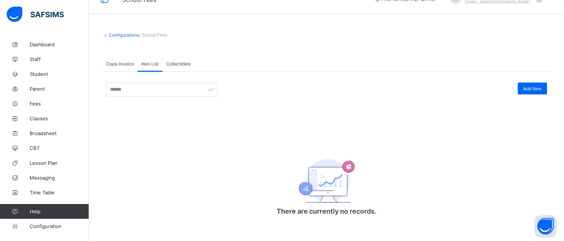
scroll to position [11, 0]
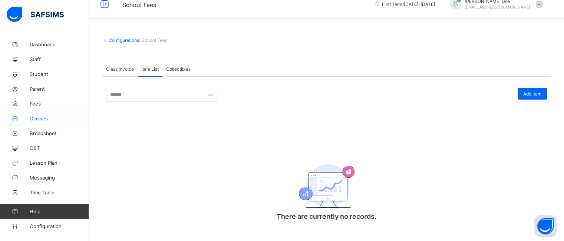
click at [48, 116] on span "Classes" at bounding box center [59, 119] width 59 height 6
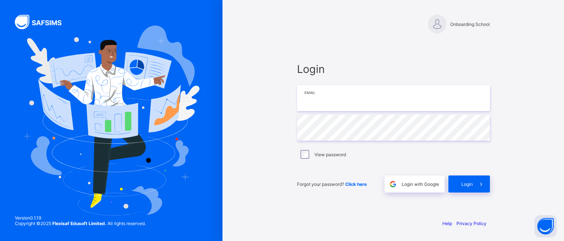
type input "**********"
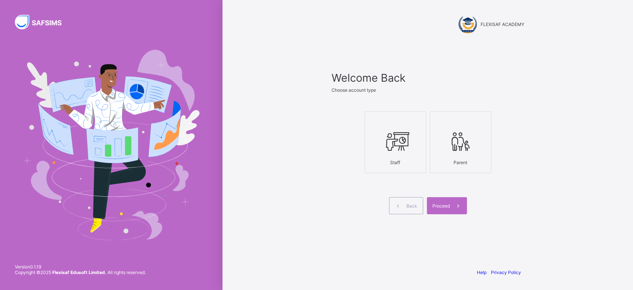
click at [400, 150] on icon at bounding box center [395, 141] width 26 height 22
click at [454, 208] on icon at bounding box center [458, 205] width 8 height 7
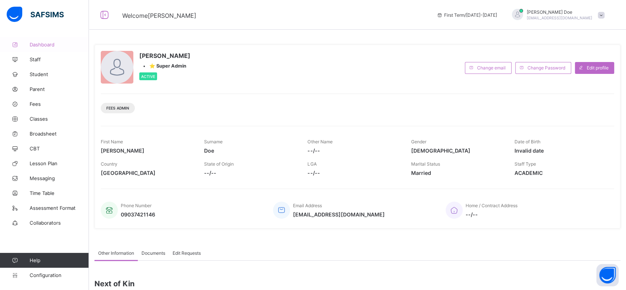
click at [52, 46] on span "Dashboard" at bounding box center [59, 45] width 59 height 6
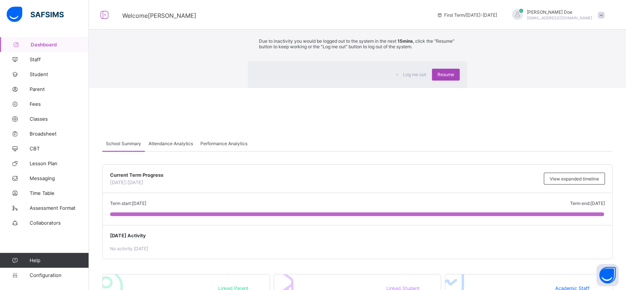
click at [438, 77] on span "Resume" at bounding box center [446, 75] width 17 height 6
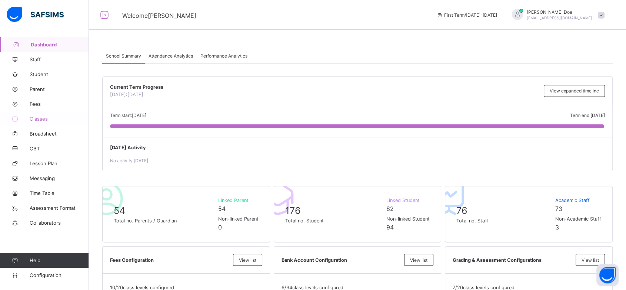
click at [41, 119] on span "Classes" at bounding box center [59, 119] width 59 height 6
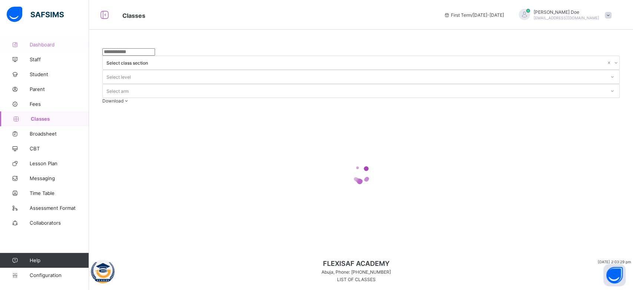
click at [46, 47] on span "Dashboard" at bounding box center [59, 45] width 59 height 6
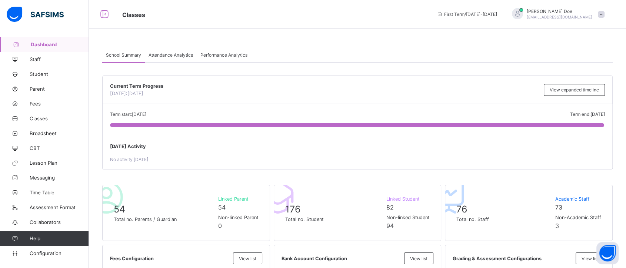
scroll to position [40, 0]
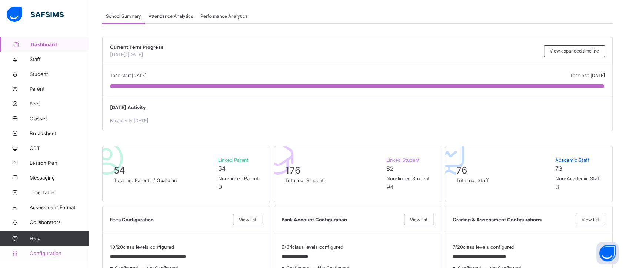
click at [44, 254] on span "Configuration" at bounding box center [59, 254] width 59 height 6
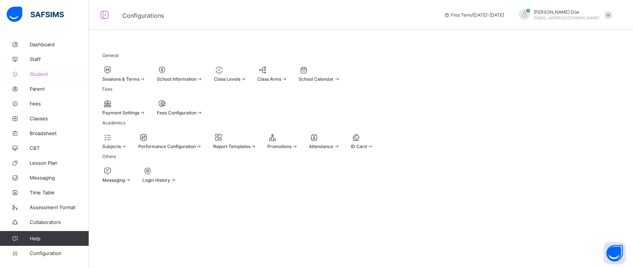
click at [40, 75] on span "Student" at bounding box center [59, 74] width 59 height 6
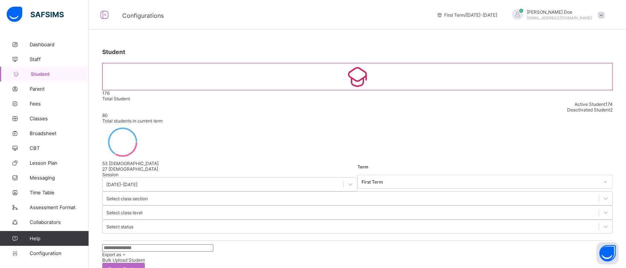
click at [145, 258] on span "Bulk Upload Student" at bounding box center [123, 261] width 43 height 6
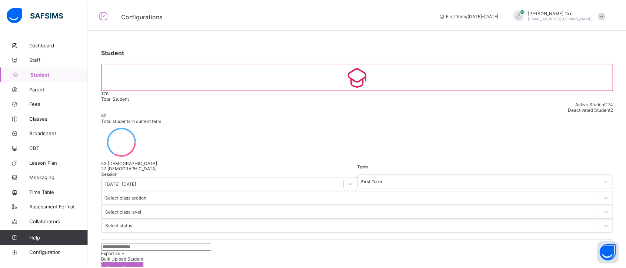
scroll to position [181, 0]
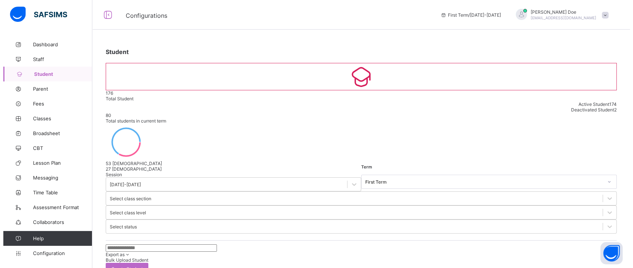
scroll to position [106, 0]
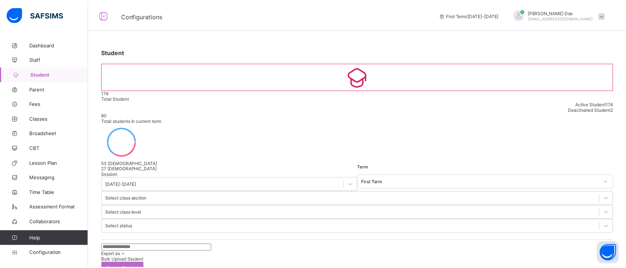
scroll to position [240, 0]
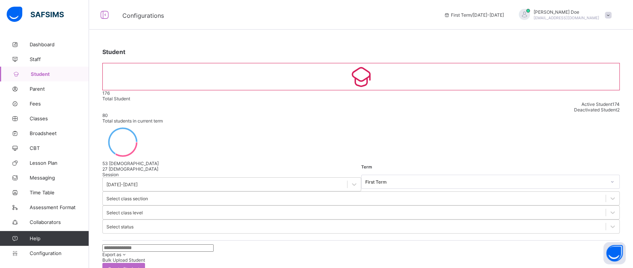
click at [139, 267] on span "Create Student" at bounding box center [124, 270] width 32 height 6
select select "**"
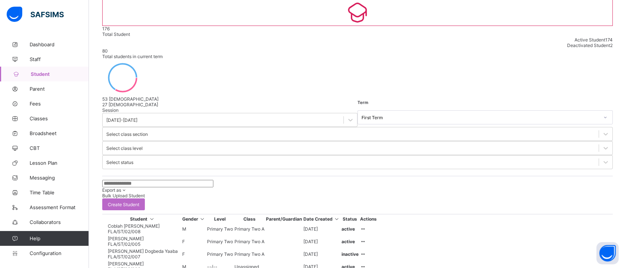
scroll to position [70, 0]
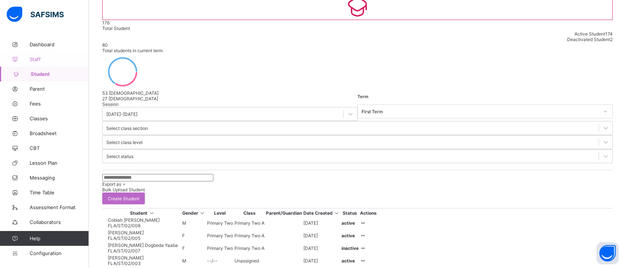
click at [33, 61] on span "Staff" at bounding box center [59, 59] width 59 height 6
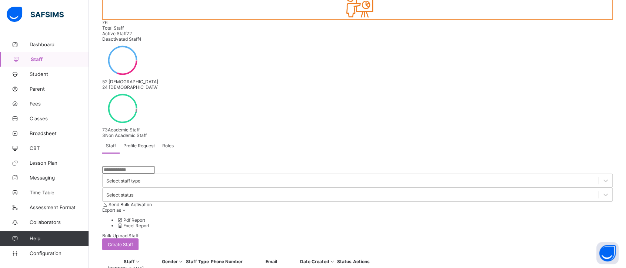
scroll to position [73, 0]
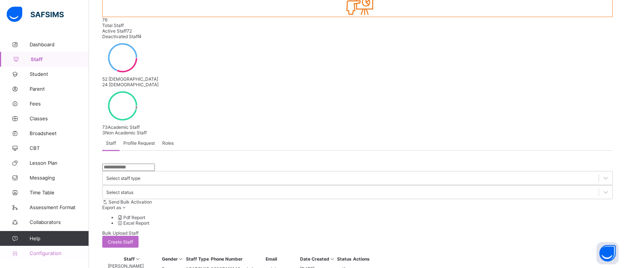
click at [46, 256] on span "Configuration" at bounding box center [59, 254] width 59 height 6
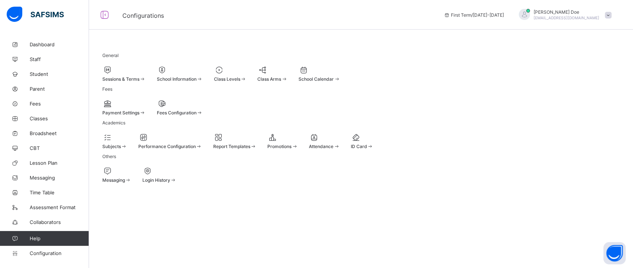
click at [240, 78] on span "Class Levels" at bounding box center [227, 79] width 26 height 6
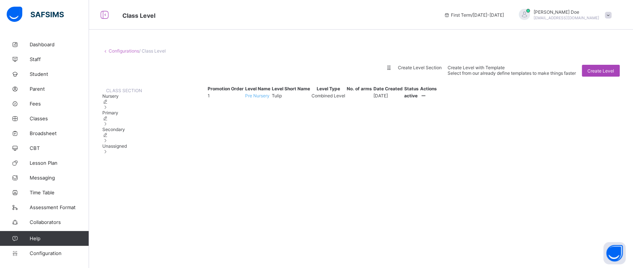
click at [598, 74] on span "Create Level" at bounding box center [600, 71] width 27 height 6
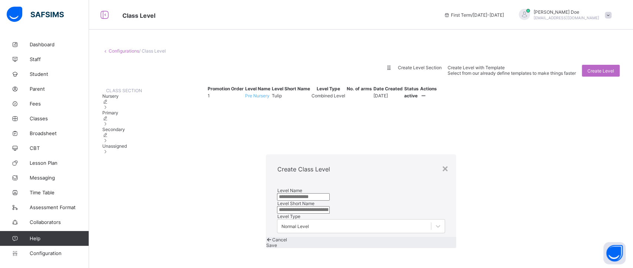
click at [277, 194] on input "text" at bounding box center [303, 197] width 53 height 7
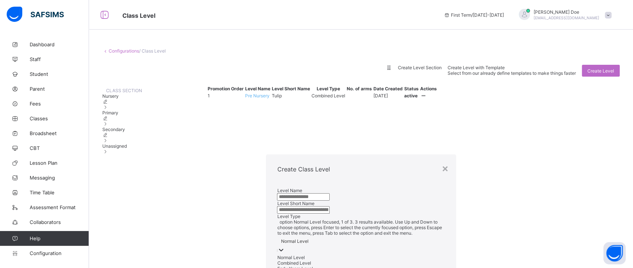
click at [285, 247] on icon at bounding box center [280, 250] width 7 height 7
click at [285, 247] on div at bounding box center [280, 251] width 7 height 9
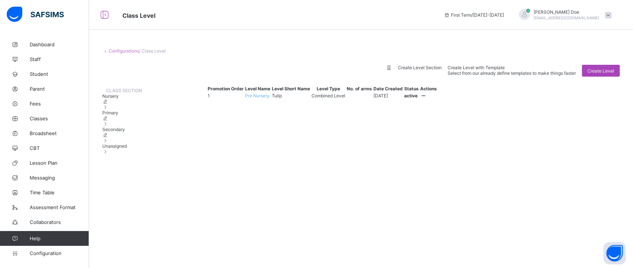
click at [605, 75] on div "Create Level" at bounding box center [601, 71] width 38 height 12
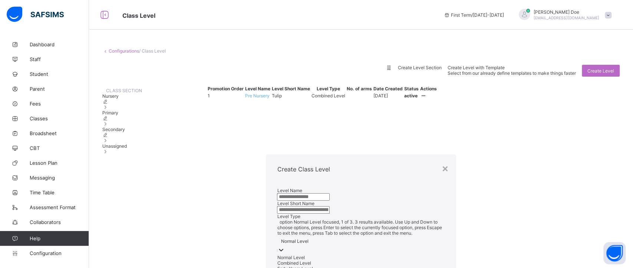
click at [285, 247] on icon at bounding box center [280, 250] width 7 height 7
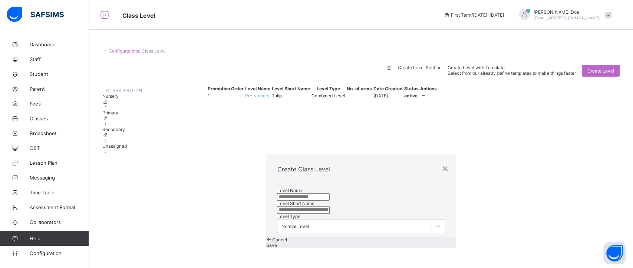
click at [287, 237] on span "Cancel" at bounding box center [279, 240] width 15 height 6
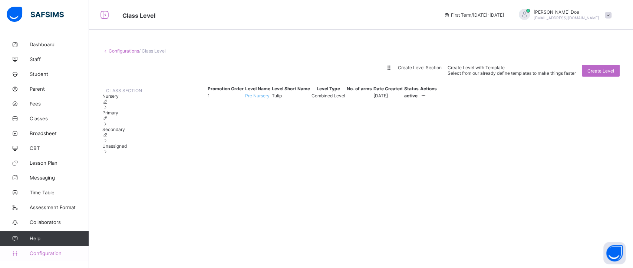
click at [42, 254] on span "Configuration" at bounding box center [59, 254] width 59 height 6
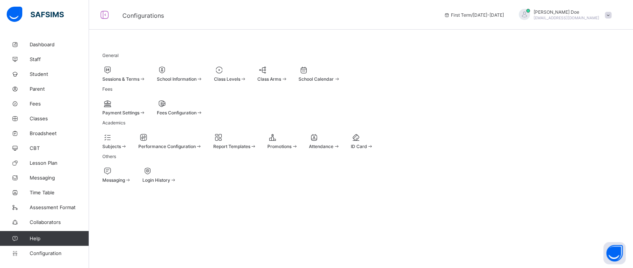
click at [281, 79] on span "Class Arms" at bounding box center [269, 79] width 24 height 6
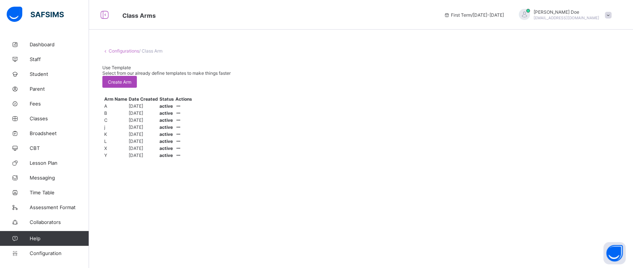
click at [131, 79] on span "Create Arm" at bounding box center [119, 82] width 23 height 6
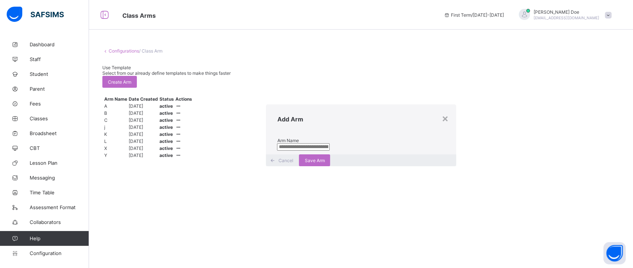
click at [307, 143] on input "text" at bounding box center [303, 146] width 53 height 7
type input "****"
click at [330, 166] on div "Save Arm" at bounding box center [314, 161] width 31 height 12
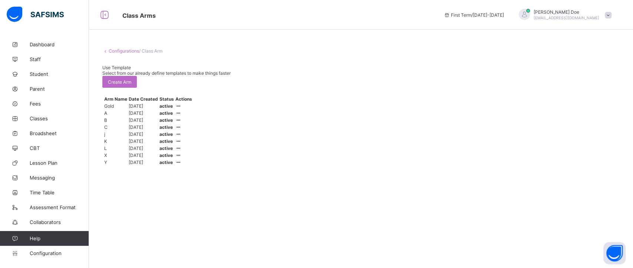
click at [117, 51] on link "Configurations" at bounding box center [124, 51] width 30 height 6
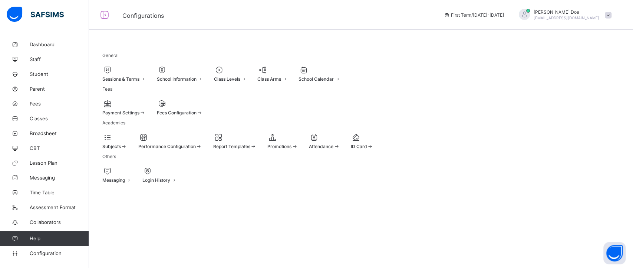
click at [144, 76] on div "Sessions & Terms" at bounding box center [123, 79] width 43 height 6
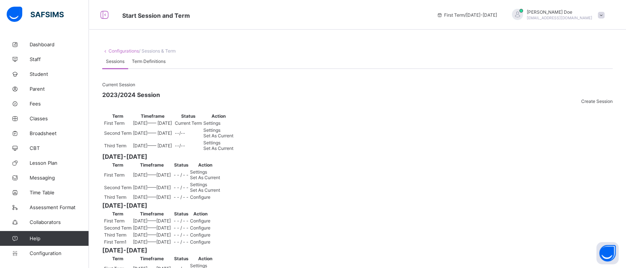
click at [221, 126] on span "Settings" at bounding box center [212, 123] width 17 height 6
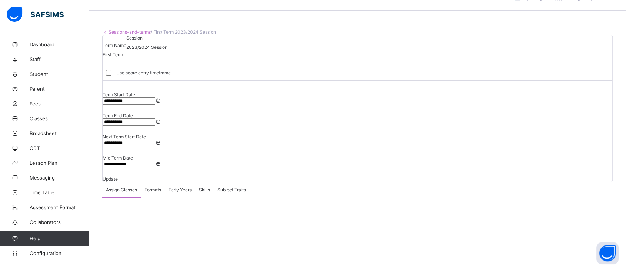
scroll to position [41, 0]
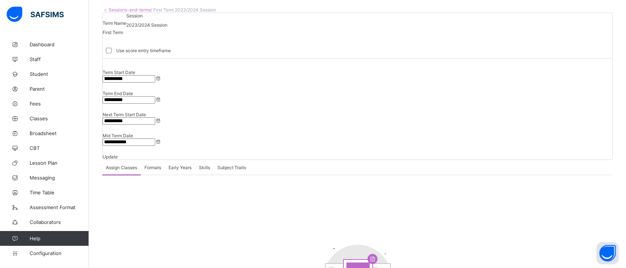
click at [156, 160] on div "Formats" at bounding box center [153, 167] width 24 height 15
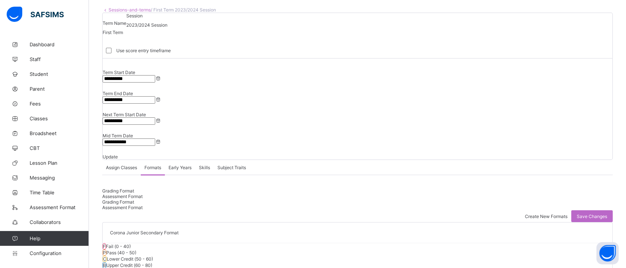
click at [123, 162] on div "Assign Classes" at bounding box center [121, 167] width 39 height 15
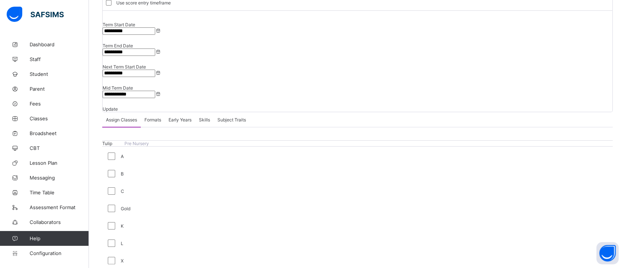
scroll to position [0, 0]
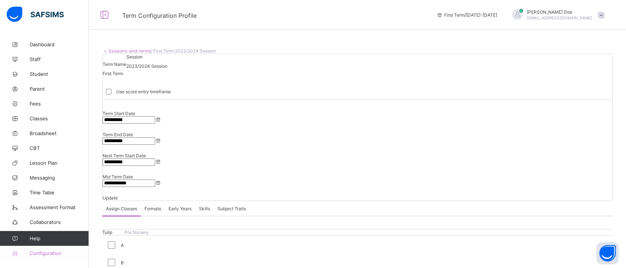
click at [40, 252] on span "Configuration" at bounding box center [59, 254] width 59 height 6
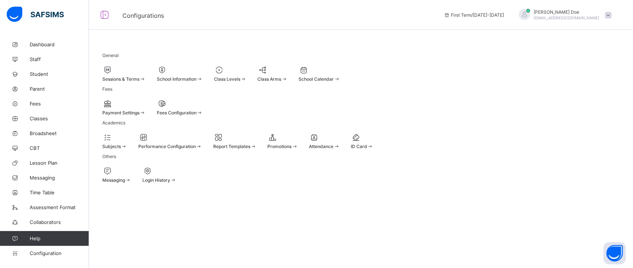
click at [240, 80] on span "Class Levels" at bounding box center [227, 79] width 26 height 6
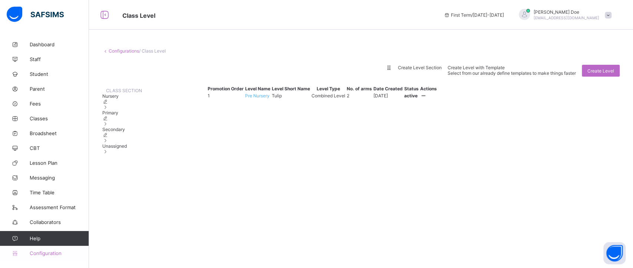
click at [51, 252] on span "Configuration" at bounding box center [59, 254] width 59 height 6
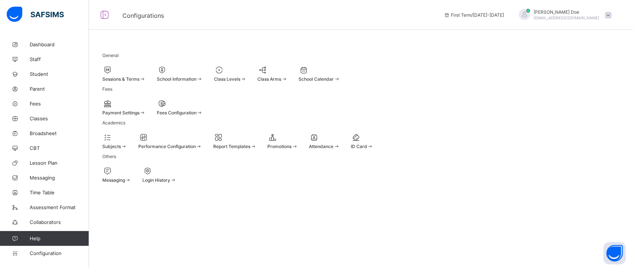
click at [340, 75] on span at bounding box center [319, 76] width 42 height 2
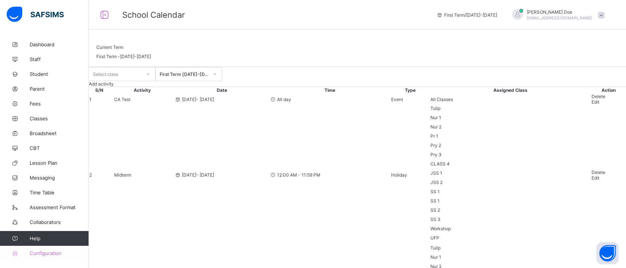
click at [53, 254] on span "Configuration" at bounding box center [59, 254] width 59 height 6
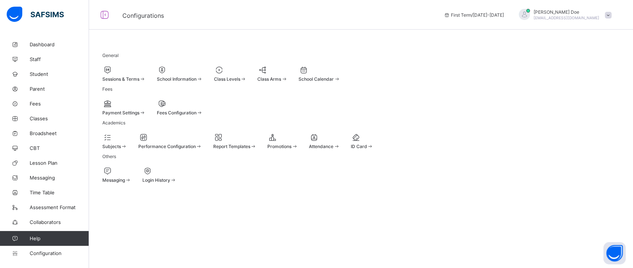
click at [127, 149] on div "Subjects" at bounding box center [114, 147] width 25 height 6
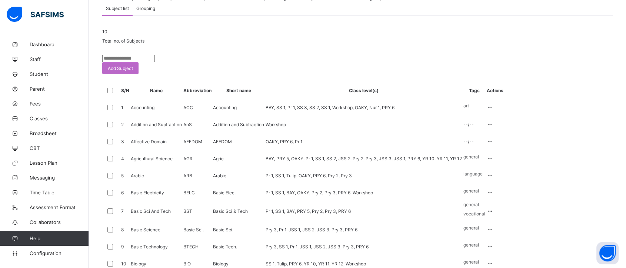
scroll to position [85, 0]
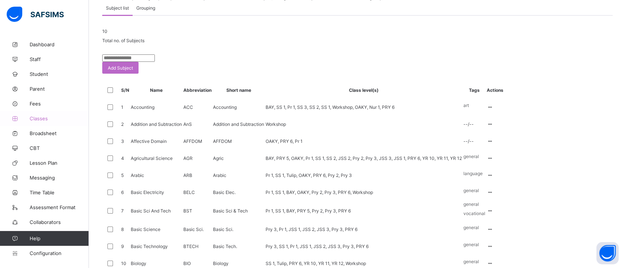
click at [40, 119] on span "Classes" at bounding box center [59, 119] width 59 height 6
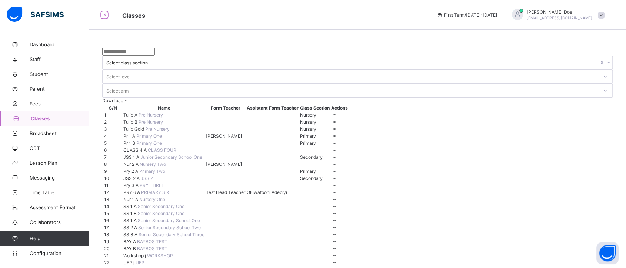
click at [131, 139] on span "Pr 1 A" at bounding box center [129, 136] width 13 height 6
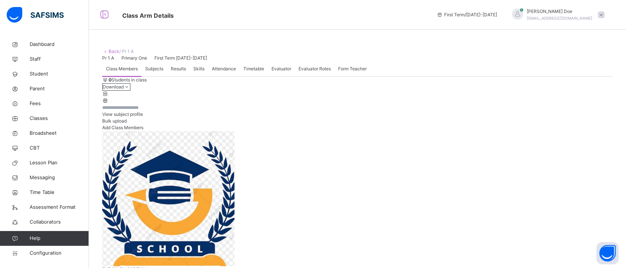
scroll to position [145, 0]
click at [157, 72] on span "Subjects" at bounding box center [154, 69] width 18 height 7
click at [174, 72] on span "Results" at bounding box center [178, 69] width 15 height 7
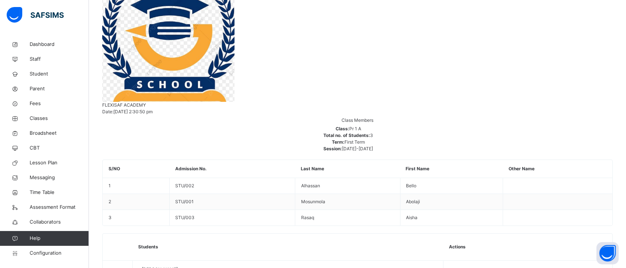
scroll to position [101, 0]
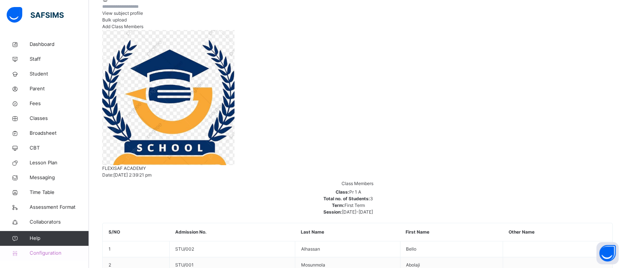
click at [45, 257] on link "Configuration" at bounding box center [44, 253] width 89 height 15
click at [41, 257] on link "Configuration" at bounding box center [44, 253] width 89 height 15
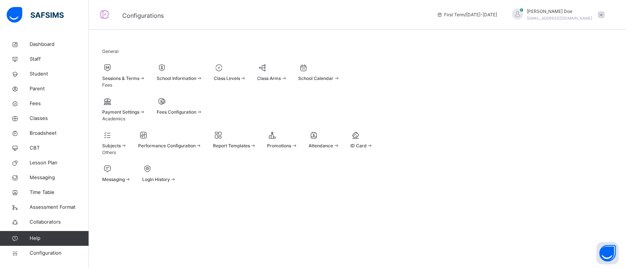
click at [43, 257] on link "Configuration" at bounding box center [44, 253] width 89 height 15
click at [46, 259] on link "Configuration" at bounding box center [44, 253] width 89 height 15
click at [196, 115] on span "Fees Configuration" at bounding box center [177, 112] width 40 height 6
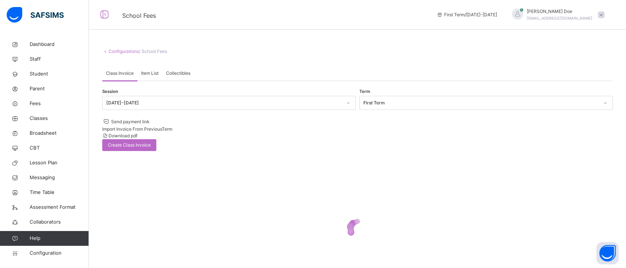
click at [152, 77] on span "Item List" at bounding box center [149, 73] width 17 height 7
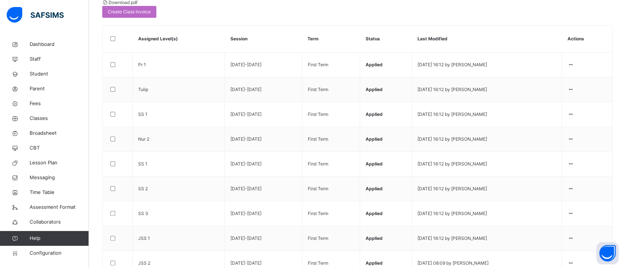
scroll to position [18, 0]
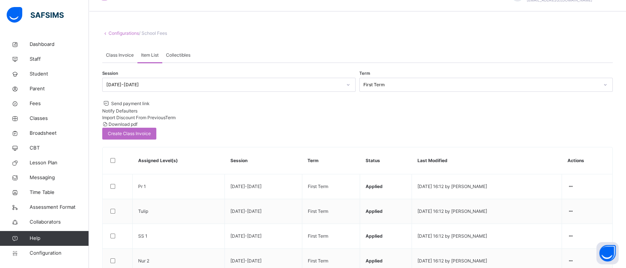
click at [112, 59] on span "Class Invoice" at bounding box center [120, 55] width 28 height 7
click at [151, 130] on span "Create Class Invoice" at bounding box center [129, 133] width 43 height 7
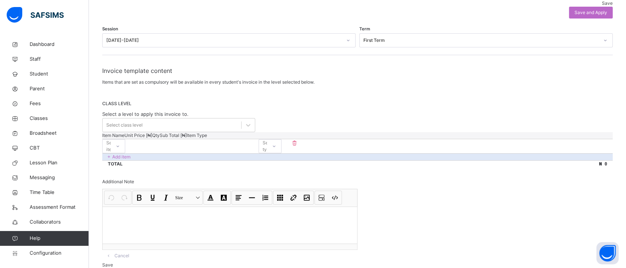
scroll to position [80, 0]
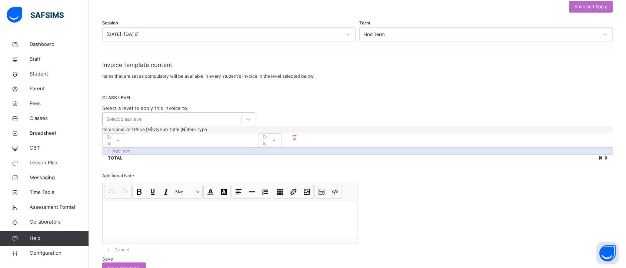
click at [247, 116] on div at bounding box center [248, 119] width 13 height 13
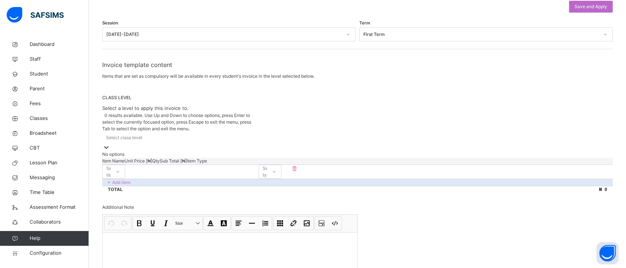
click at [305, 112] on div "0 results available. Use Up and Down to choose options, press Enter to select t…" at bounding box center [357, 135] width 511 height 46
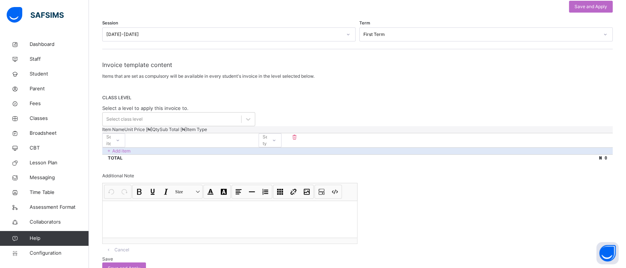
click at [124, 146] on div at bounding box center [118, 141] width 13 height 12
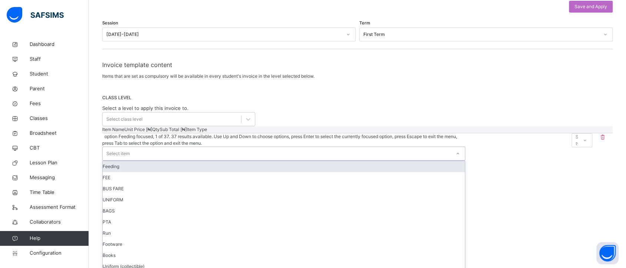
scroll to position [80, 0]
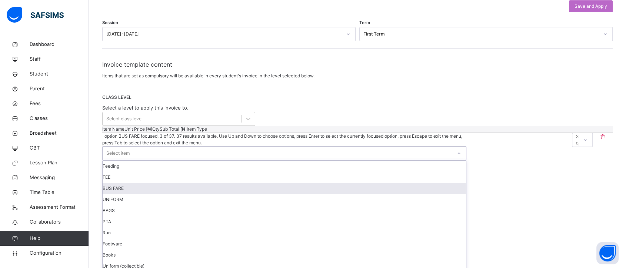
click at [224, 185] on div "BUS FARE" at bounding box center [285, 188] width 364 height 11
click at [467, 139] on input "number" at bounding box center [484, 137] width 35 height 5
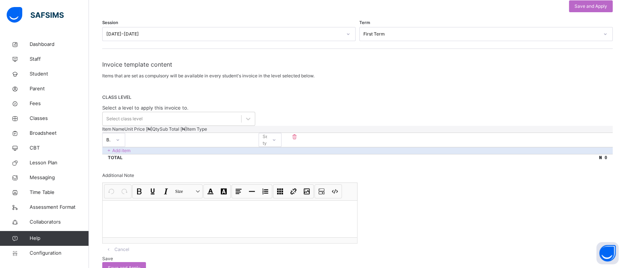
click at [259, 139] on input "number" at bounding box center [236, 137] width 44 height 5
click at [170, 139] on input "number" at bounding box center [147, 137] width 44 height 5
type input "****"
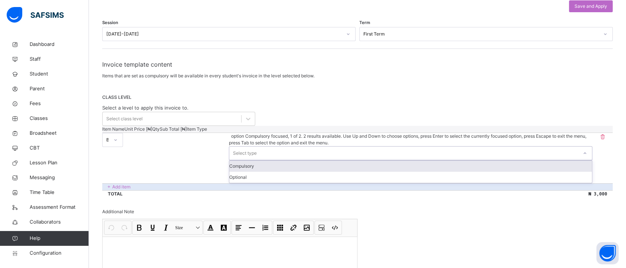
click at [585, 150] on icon at bounding box center [585, 153] width 4 height 7
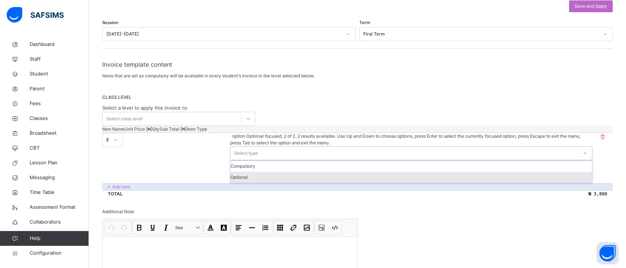
click at [555, 175] on div "Optional" at bounding box center [412, 177] width 362 height 11
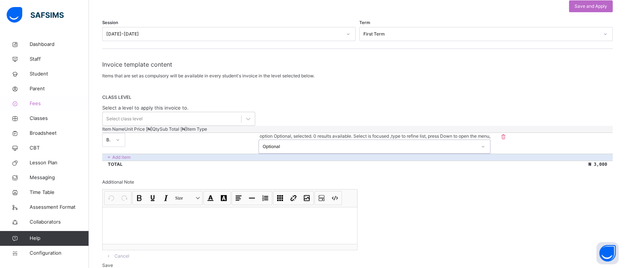
click at [32, 106] on span "Fees" at bounding box center [59, 103] width 59 height 7
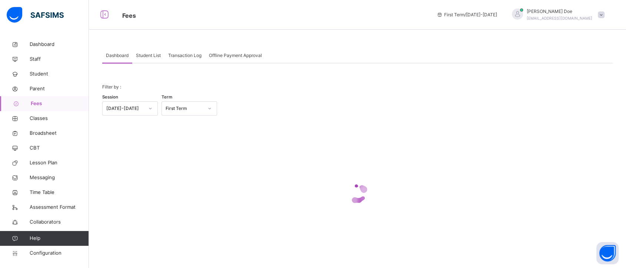
click at [155, 62] on div "Student List" at bounding box center [148, 55] width 32 height 15
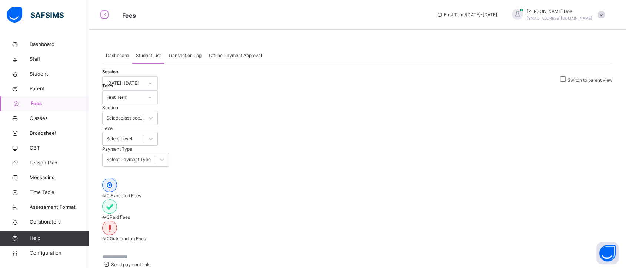
click at [182, 53] on span "Transaction Log" at bounding box center [184, 55] width 33 height 7
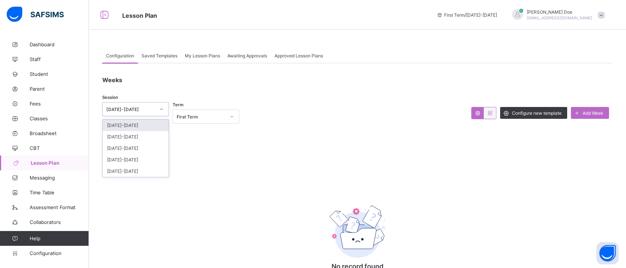
click at [161, 109] on icon at bounding box center [161, 109] width 4 height 7
click at [154, 144] on div "2024-2025" at bounding box center [136, 148] width 66 height 11
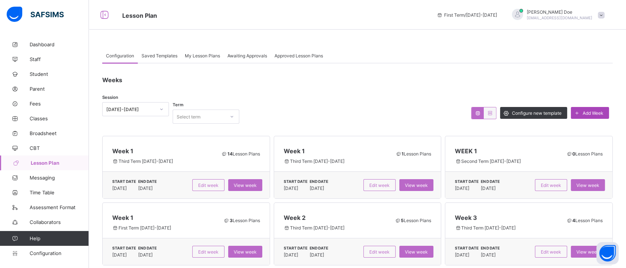
click at [604, 110] on span "Add Week" at bounding box center [593, 113] width 21 height 6
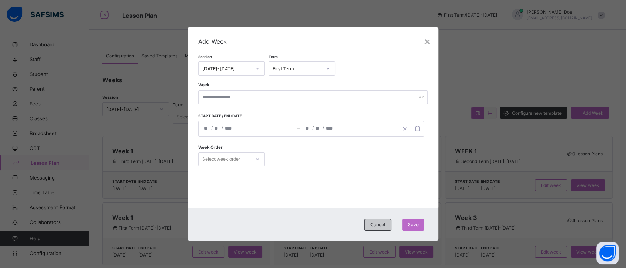
click at [371, 225] on div "Cancel" at bounding box center [378, 225] width 27 height 12
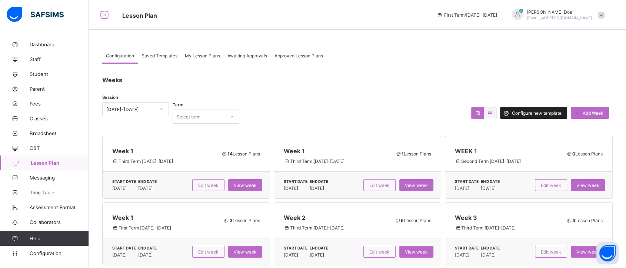
click at [520, 109] on div "Configure new template" at bounding box center [533, 113] width 67 height 12
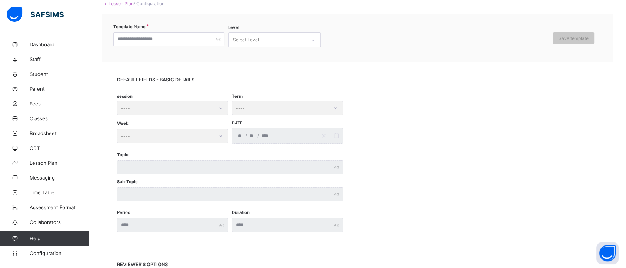
scroll to position [64, 0]
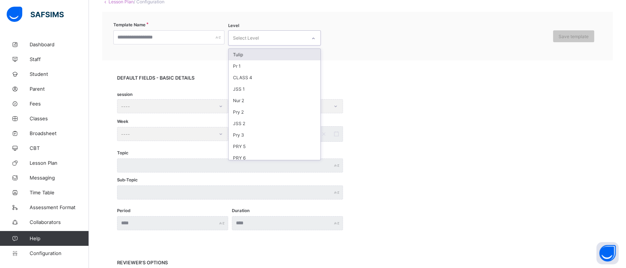
click at [299, 39] on div "Select Level" at bounding box center [268, 38] width 78 height 14
click at [287, 73] on div "CLASS 4" at bounding box center [275, 77] width 92 height 11
click at [291, 42] on div "CLASS 4" at bounding box center [268, 39] width 78 height 16
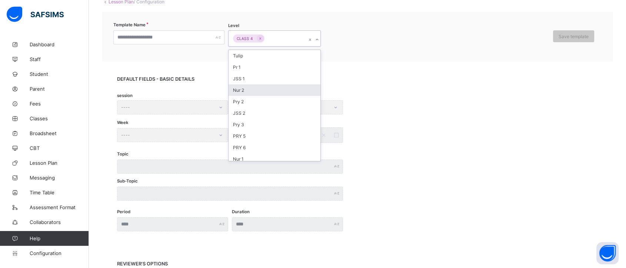
click at [279, 85] on div "Nur 2" at bounding box center [275, 90] width 92 height 11
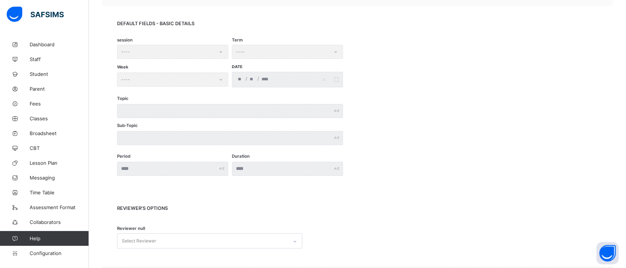
scroll to position [123, 0]
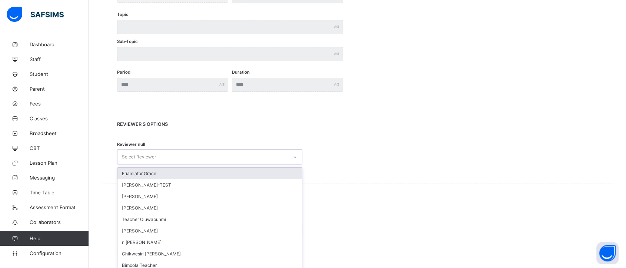
click at [277, 158] on div "option Eriamiator Grace focused, 1 of 10. 10 results available. Use Up and Down…" at bounding box center [209, 156] width 185 height 15
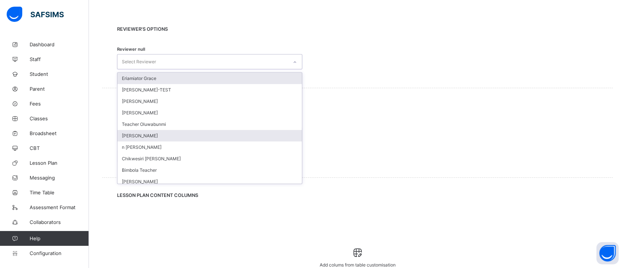
scroll to position [302, 0]
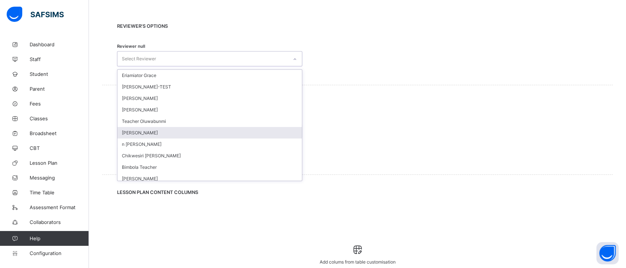
click at [201, 129] on div "Akinola Oluwabunmi" at bounding box center [210, 132] width 185 height 11
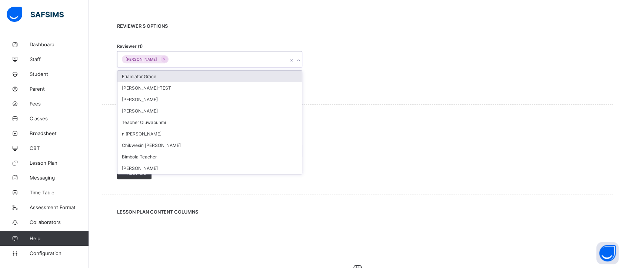
click at [216, 62] on div "Akinola Oluwabunmi" at bounding box center [203, 60] width 171 height 16
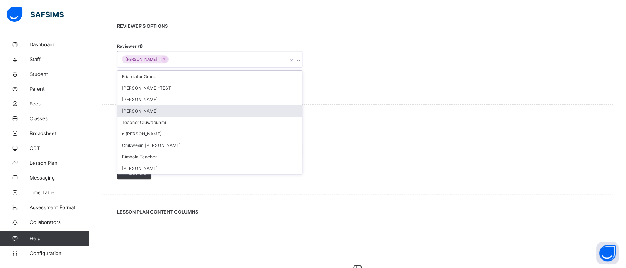
click at [198, 107] on div "kalu Chidi" at bounding box center [210, 110] width 185 height 11
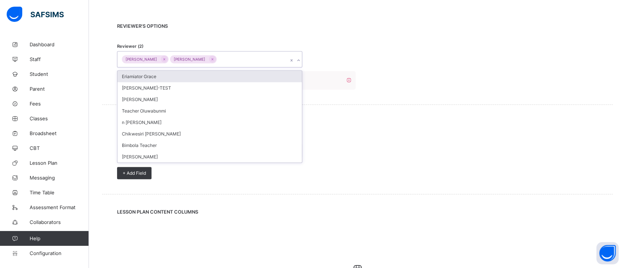
click at [238, 57] on div "Akinola Oluwabunmi kalu Chidi" at bounding box center [203, 60] width 171 height 16
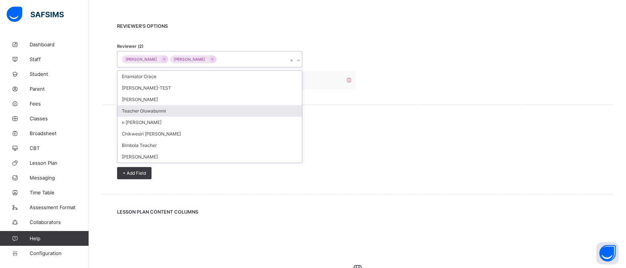
click at [221, 106] on div "Teacher Oluwabunmi" at bounding box center [210, 110] width 185 height 11
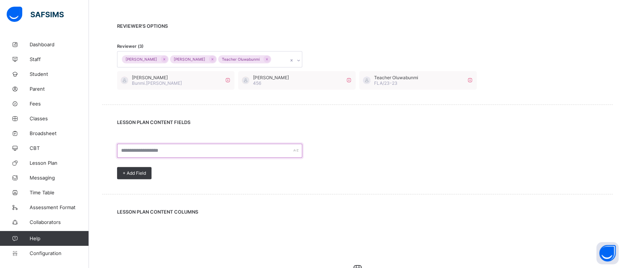
click at [219, 151] on input "text" at bounding box center [209, 151] width 185 height 14
click at [129, 149] on input "**********" at bounding box center [209, 151] width 185 height 14
type input "**********"
click at [137, 171] on span "+ Add Field" at bounding box center [134, 174] width 23 height 6
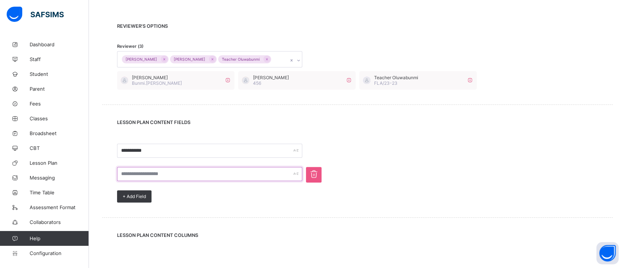
click at [146, 174] on input "text" at bounding box center [209, 174] width 185 height 14
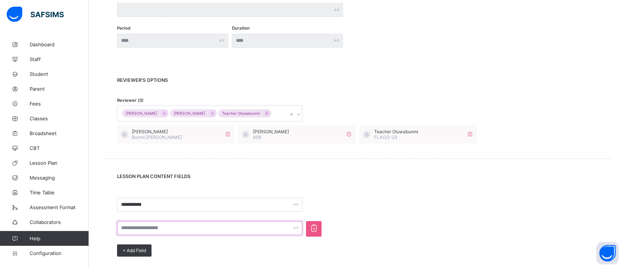
scroll to position [398, 0]
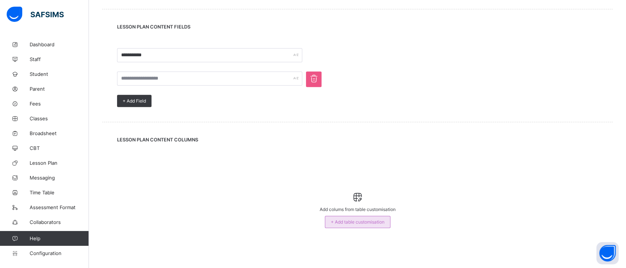
click at [340, 219] on span "+ Add table customisation" at bounding box center [358, 222] width 54 height 6
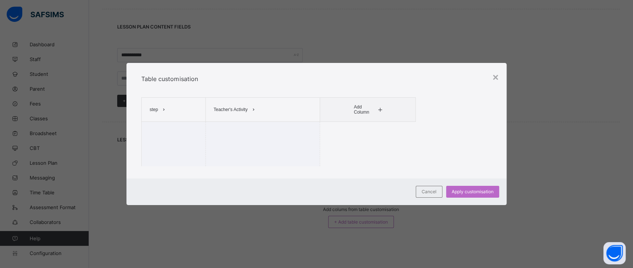
click at [378, 110] on icon at bounding box center [380, 110] width 6 height 5
click at [376, 133] on li "Learning Points" at bounding box center [368, 136] width 37 height 11
click at [433, 194] on span "Cancel" at bounding box center [428, 192] width 15 height 6
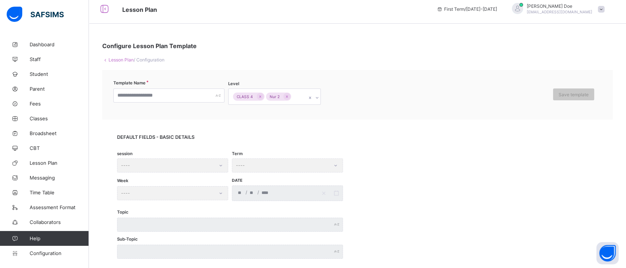
scroll to position [0, 0]
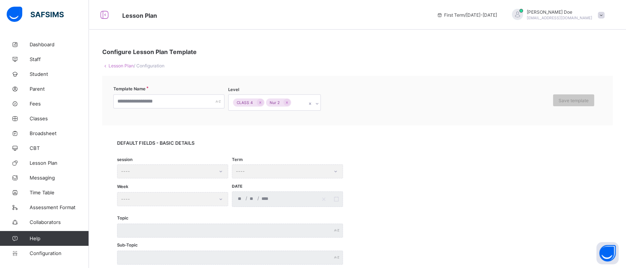
click at [115, 65] on link "Lesson Plan" at bounding box center [121, 66] width 25 height 6
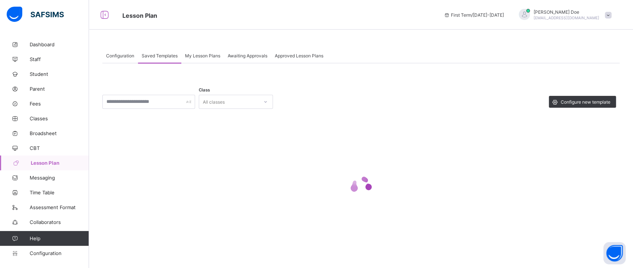
click at [199, 61] on div "My Lesson Plans" at bounding box center [202, 55] width 43 height 15
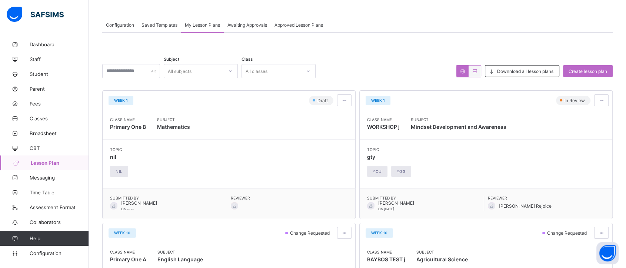
scroll to position [32, 0]
click at [585, 73] on div "Create lesson plan" at bounding box center [588, 71] width 50 height 12
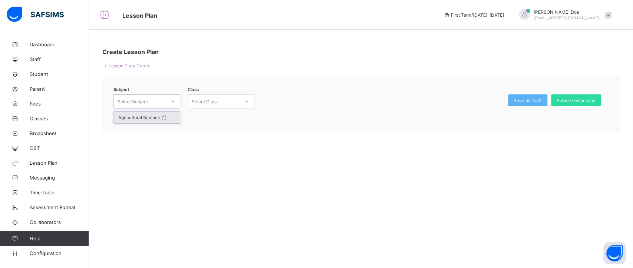
click at [169, 98] on div at bounding box center [172, 102] width 13 height 12
click at [160, 115] on div "Agricultural Science (1)" at bounding box center [147, 117] width 66 height 11
click at [219, 103] on div "Select Class" at bounding box center [214, 101] width 52 height 10
click at [218, 119] on div "Primary One - A" at bounding box center [221, 117] width 66 height 11
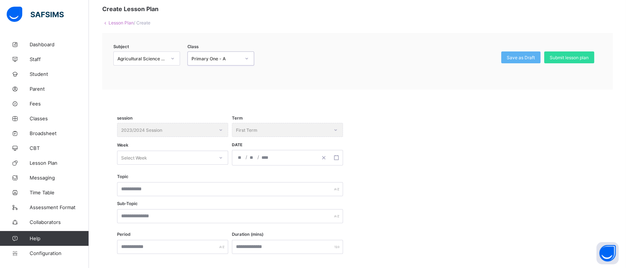
scroll to position [110, 0]
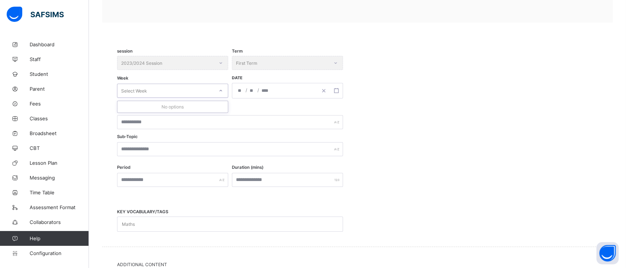
click at [184, 89] on div "Select Week" at bounding box center [166, 91] width 96 height 10
click at [196, 92] on div "Select Week" at bounding box center [166, 91] width 96 height 10
click at [244, 106] on div "session 2023/2024 Session Term First Term Week Select Week Date / /" at bounding box center [357, 82] width 481 height 52
click at [337, 90] on icon "button" at bounding box center [336, 90] width 5 height 5
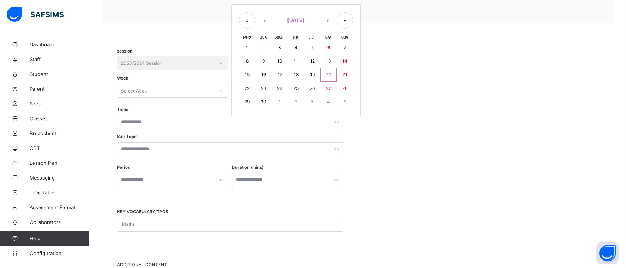
click at [264, 70] on button "16" at bounding box center [263, 75] width 16 height 14
type input "**********"
type input "*"
type input "**"
type input "****"
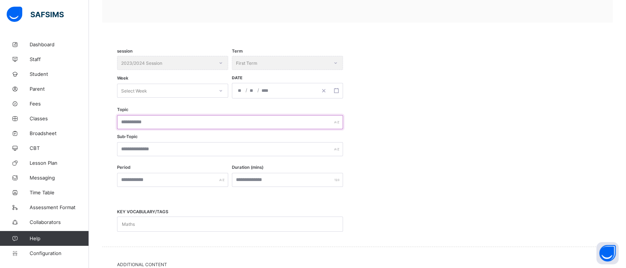
click at [186, 115] on input "text" at bounding box center [230, 122] width 226 height 14
click at [185, 148] on input "text" at bounding box center [230, 149] width 226 height 14
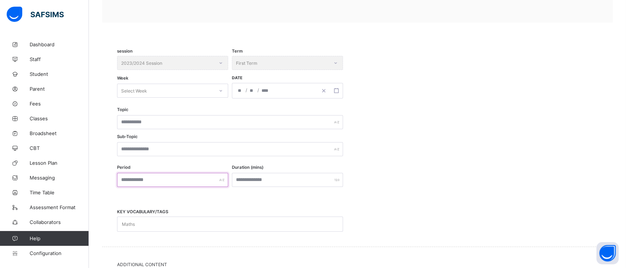
click at [190, 177] on input "text" at bounding box center [172, 180] width 111 height 14
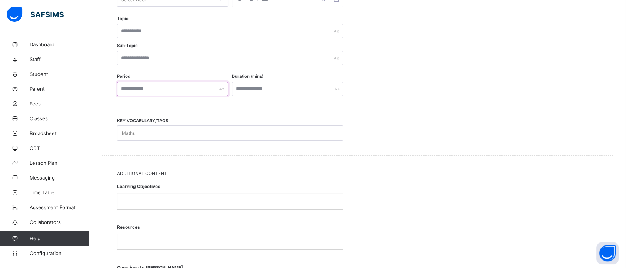
scroll to position [202, 0]
click at [170, 130] on div "Maths" at bounding box center [223, 133] width 211 height 14
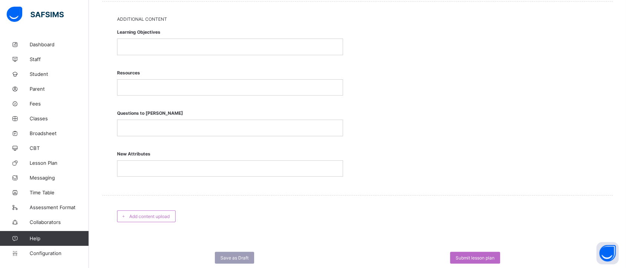
scroll to position [374, 0]
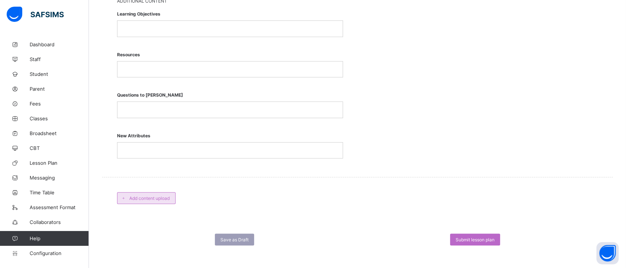
click at [157, 196] on span "Add content upload" at bounding box center [149, 199] width 40 height 6
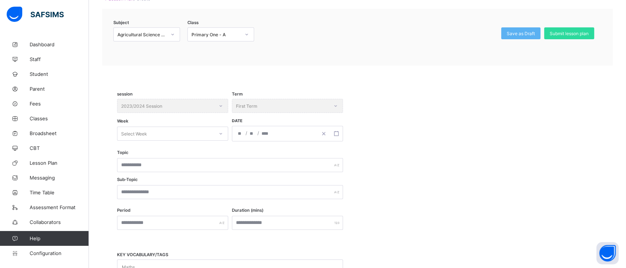
scroll to position [0, 0]
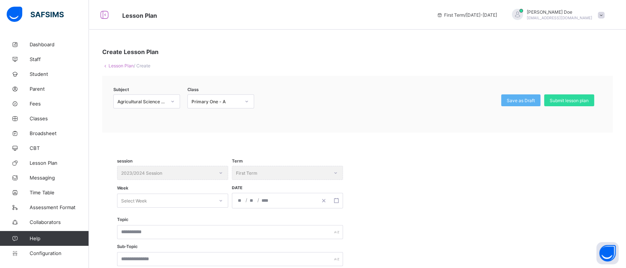
click at [117, 64] on link "Lesson Plan" at bounding box center [121, 66] width 25 height 6
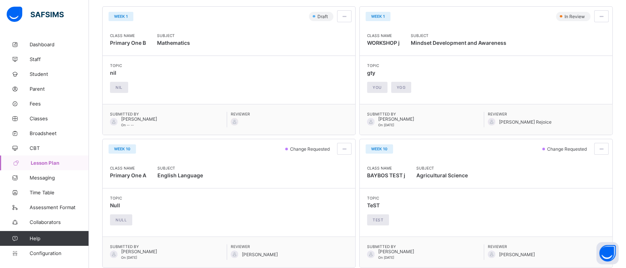
scroll to position [115, 0]
click at [347, 149] on span at bounding box center [344, 149] width 6 height 6
click at [333, 165] on span "View lesson plan" at bounding box center [324, 165] width 41 height 6
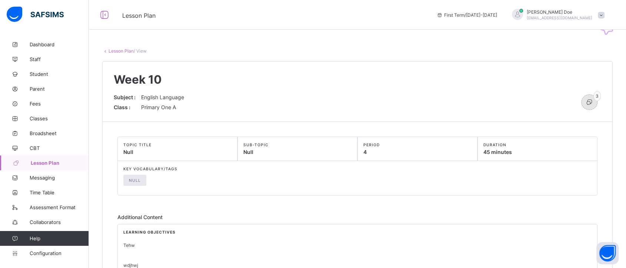
click at [594, 99] on icon at bounding box center [590, 102] width 8 height 7
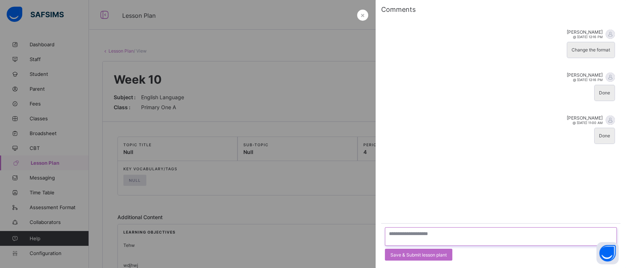
click at [433, 235] on textarea at bounding box center [501, 237] width 232 height 19
click at [393, 232] on textarea at bounding box center [501, 237] width 232 height 19
type textarea "****"
click at [403, 255] on span "Save & Submit lesson plant" at bounding box center [419, 255] width 56 height 6
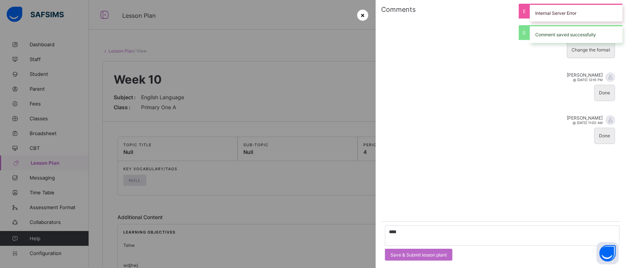
click at [361, 15] on span "×" at bounding box center [363, 15] width 4 height 8
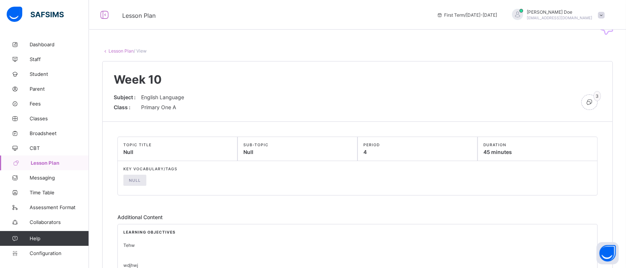
click at [114, 51] on link "Lesson Plan" at bounding box center [121, 51] width 25 height 6
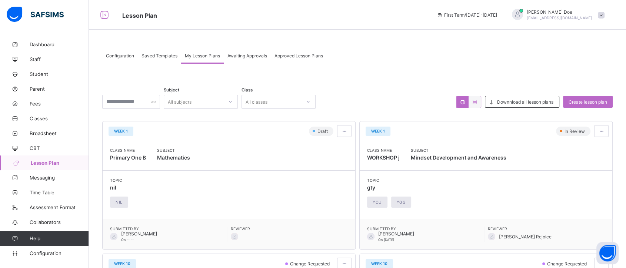
click at [129, 59] on div "Configuration" at bounding box center [120, 55] width 36 height 15
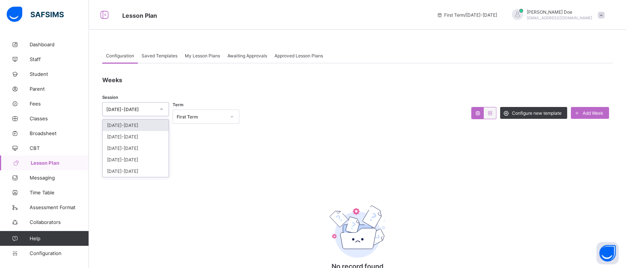
click at [140, 110] on div "2023-2024" at bounding box center [130, 110] width 49 height 6
click at [132, 145] on div "2024-2025" at bounding box center [136, 148] width 66 height 11
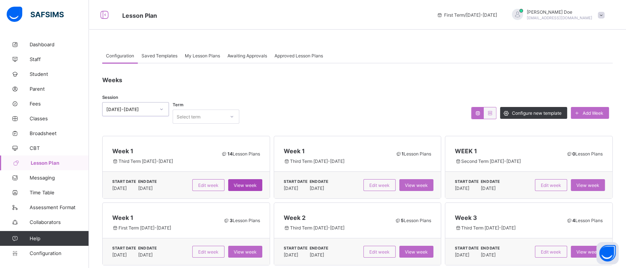
click at [251, 186] on span "View week" at bounding box center [245, 186] width 23 height 6
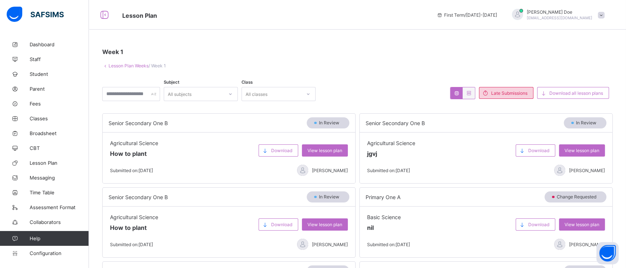
click at [508, 95] on div "Late Submissions" at bounding box center [506, 93] width 54 height 12
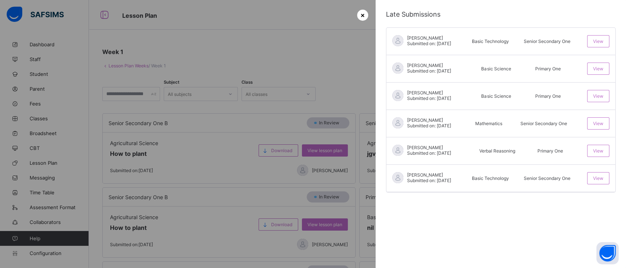
click at [361, 15] on span "×" at bounding box center [363, 15] width 4 height 8
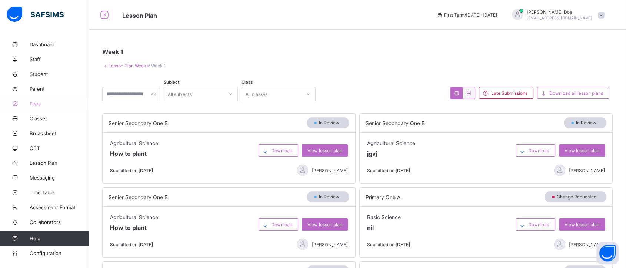
click at [38, 109] on link "Fees" at bounding box center [44, 103] width 89 height 15
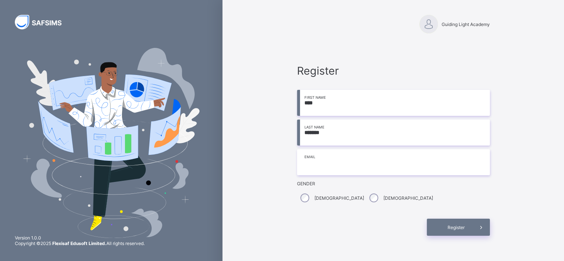
type input "*******"
click at [319, 163] on input "email" at bounding box center [393, 162] width 193 height 26
type input "**********"
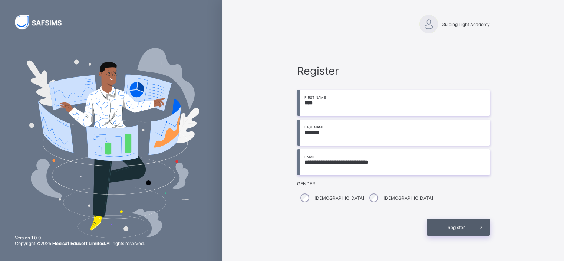
click at [444, 231] on div "Register" at bounding box center [458, 226] width 63 height 17
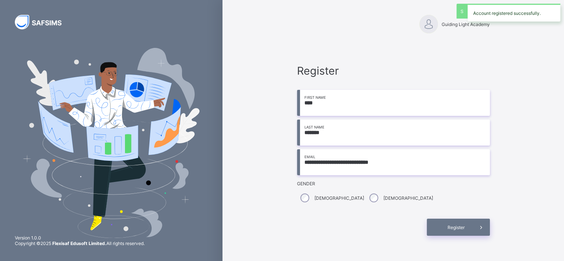
click at [246, 71] on div "**********" at bounding box center [392, 142] width 341 height 285
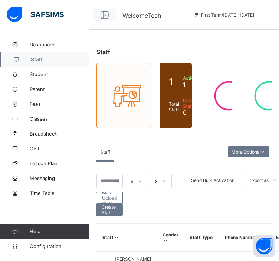
click at [102, 17] on icon at bounding box center [104, 15] width 13 height 11
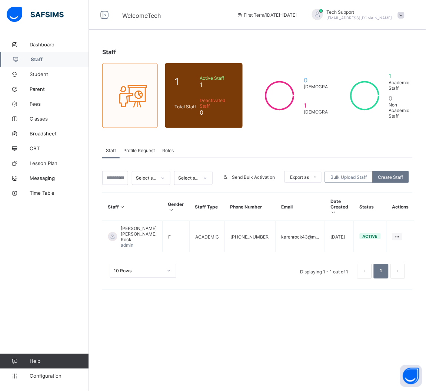
drag, startPoint x: 274, startPoint y: 1, endPoint x: 195, endPoint y: 143, distance: 162.5
click at [195, 143] on div "Staff Profile Request Roles" at bounding box center [257, 150] width 311 height 15
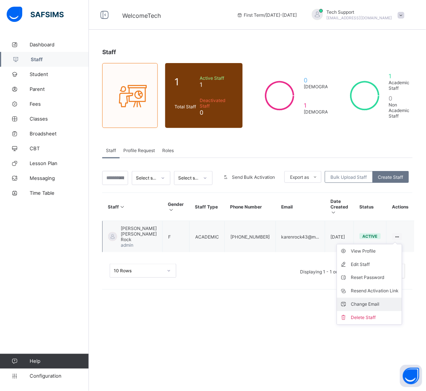
click at [278, 260] on div "Change Email" at bounding box center [375, 304] width 48 height 7
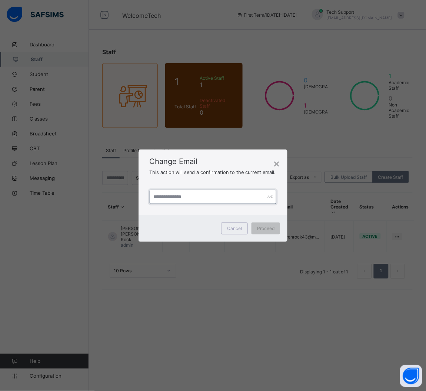
click at [201, 199] on input "text" at bounding box center [213, 197] width 127 height 14
paste input "**********"
click at [155, 198] on input "**********" at bounding box center [213, 197] width 127 height 14
type input "**********"
click at [259, 231] on span "Proceed" at bounding box center [265, 228] width 17 height 6
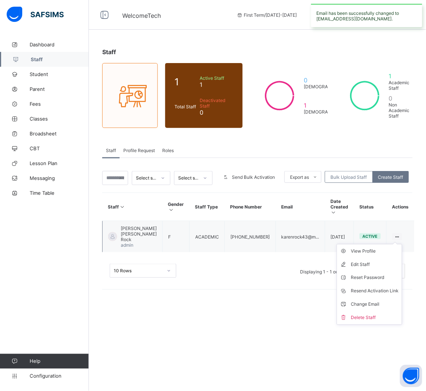
click at [278, 244] on ul "View Profile Edit Staff Reset Password Resend Activation Link Change Email Dele…" at bounding box center [370, 284] width 66 height 81
click at [278, 260] on div "Reset Password" at bounding box center [375, 277] width 48 height 7
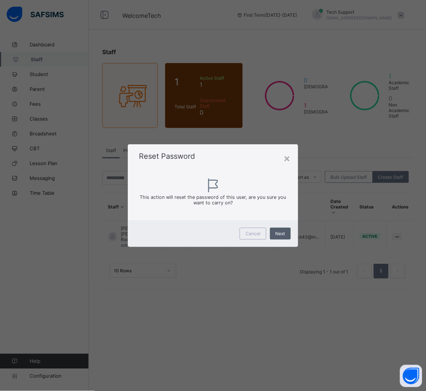
click at [278, 236] on span "Next" at bounding box center [281, 234] width 10 height 6
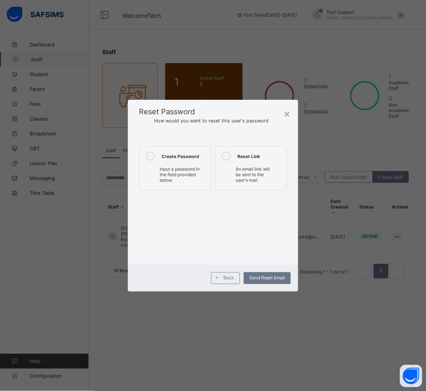
click at [184, 178] on span "Input a password in the field provided below" at bounding box center [180, 174] width 40 height 17
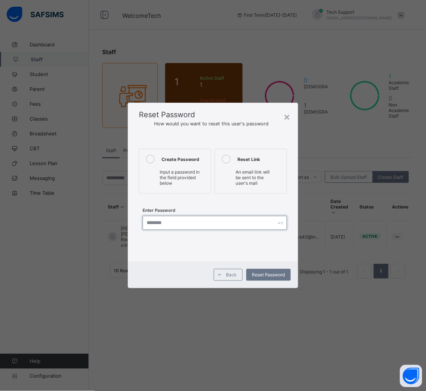
click at [188, 222] on input "text" at bounding box center [215, 223] width 145 height 14
paste input "**********"
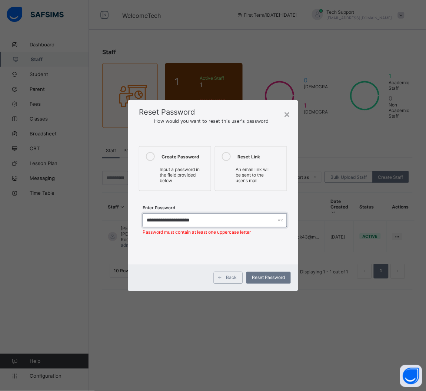
drag, startPoint x: 197, startPoint y: 218, endPoint x: 136, endPoint y: 224, distance: 61.1
click at [136, 224] on div "**********" at bounding box center [213, 197] width 171 height 133
click at [278, 260] on div "**********" at bounding box center [213, 195] width 426 height 391
drag, startPoint x: 195, startPoint y: 221, endPoint x: 143, endPoint y: 224, distance: 52.7
click at [143, 224] on input "**********" at bounding box center [215, 220] width 145 height 14
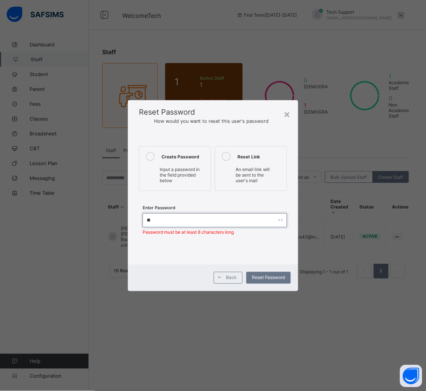
paste input "**********"
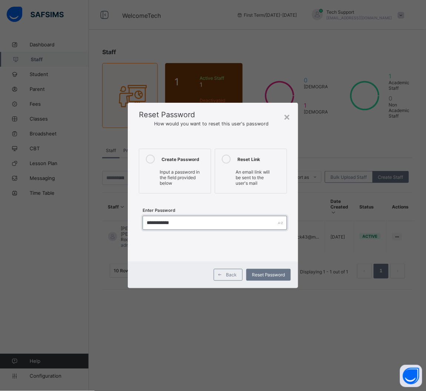
drag, startPoint x: 186, startPoint y: 221, endPoint x: 139, endPoint y: 223, distance: 46.4
click at [139, 223] on div "**********" at bounding box center [213, 223] width 148 height 23
type input "**********"
click at [259, 260] on span "Reset Password" at bounding box center [268, 275] width 33 height 6
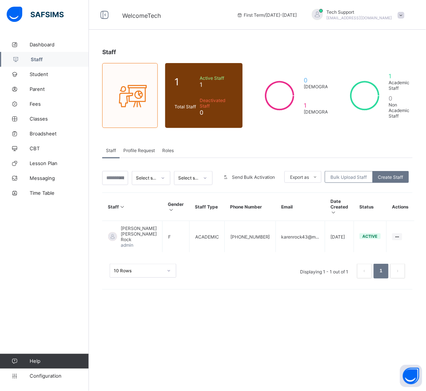
click at [169, 33] on div "Staff 1 Total Staff Active Staff 1 Deactivated Staff 0 0 [DEMOGRAPHIC_DATA] 1 […" at bounding box center [257, 195] width 337 height 391
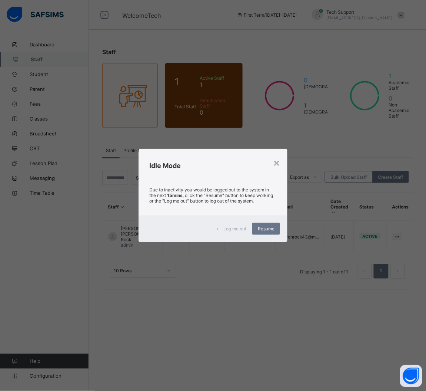
click at [235, 10] on div "× Idle Mode Due to inactivity you would be logged out to the system in the next…" at bounding box center [213, 195] width 426 height 391
